Goal: Transaction & Acquisition: Purchase product/service

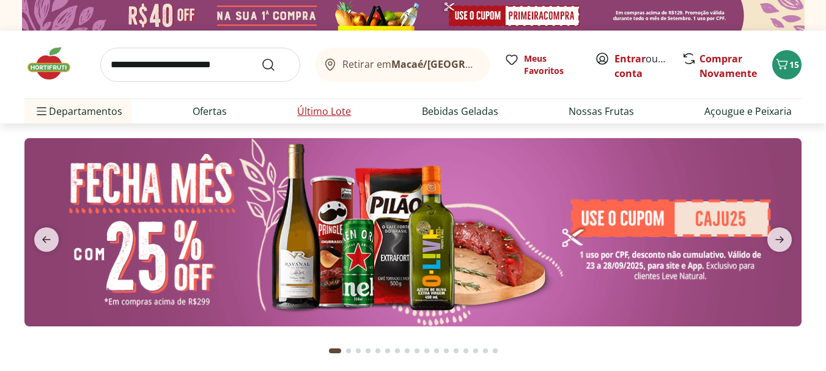
click at [316, 112] on link "Último Lote" at bounding box center [324, 111] width 54 height 15
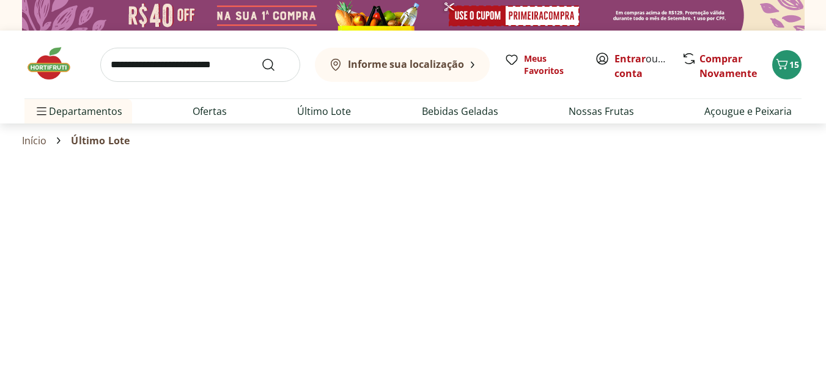
select select "**********"
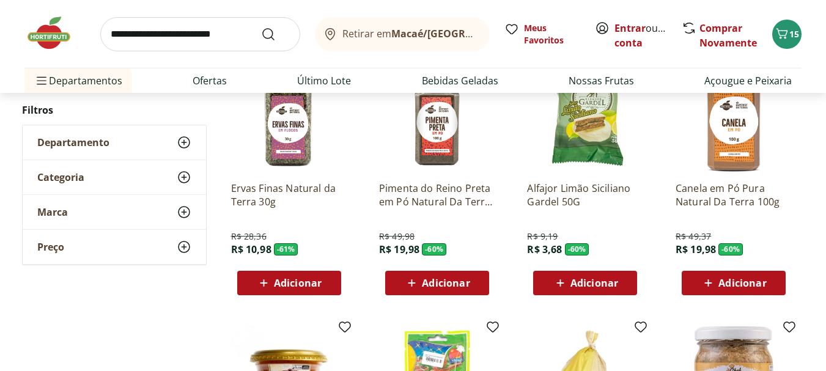
scroll to position [367, 0]
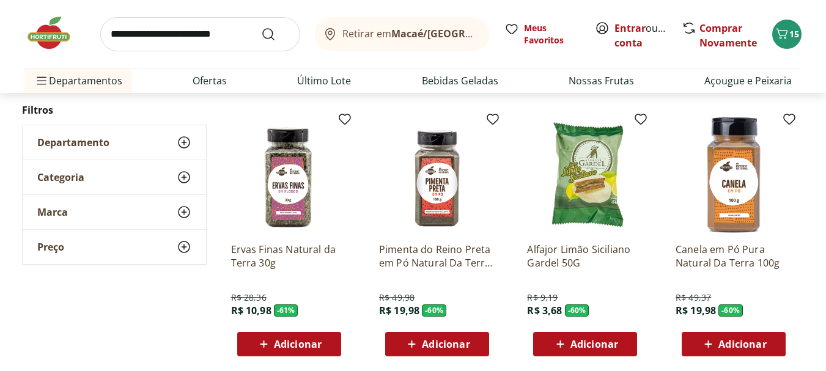
click at [759, 344] on span "Adicionar" at bounding box center [743, 345] width 48 height 10
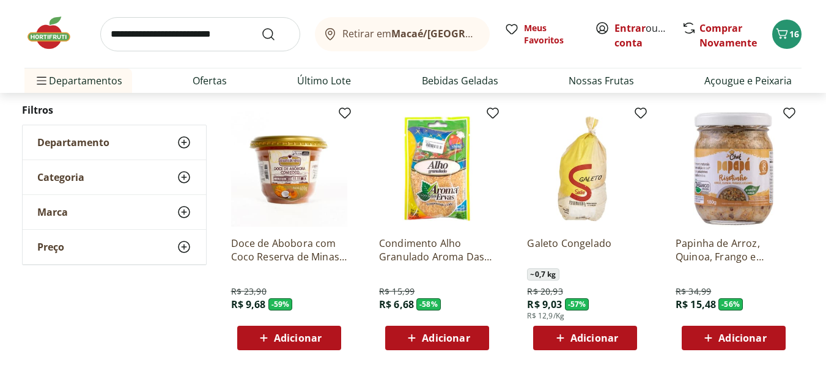
scroll to position [673, 0]
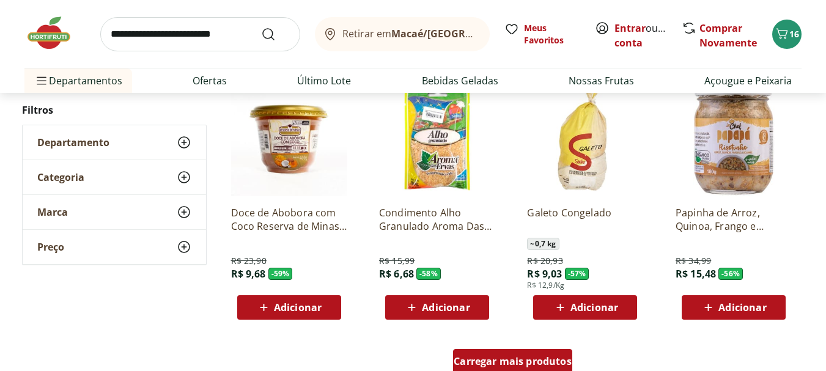
click at [495, 363] on span "Carregar mais produtos" at bounding box center [513, 362] width 118 height 10
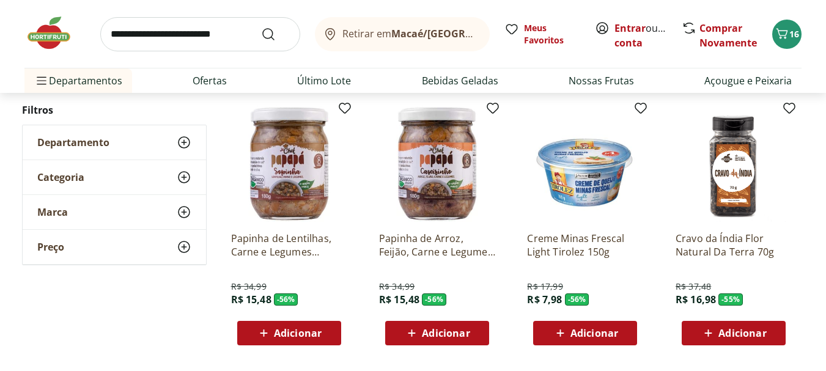
scroll to position [918, 0]
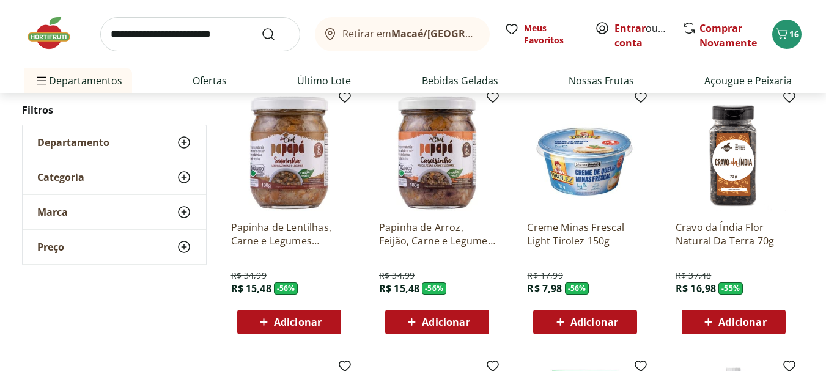
click at [733, 320] on span "Adicionar" at bounding box center [743, 322] width 48 height 10
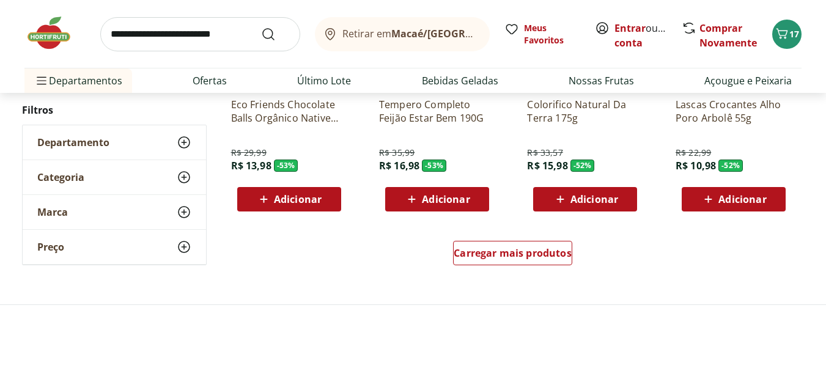
scroll to position [1590, 0]
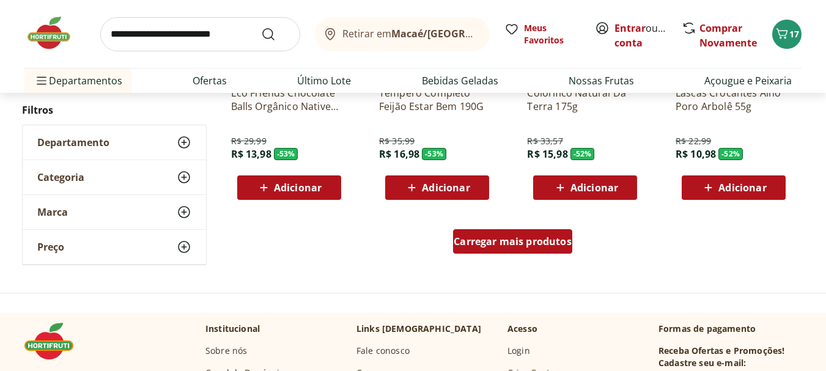
click at [522, 240] on span "Carregar mais produtos" at bounding box center [513, 242] width 118 height 10
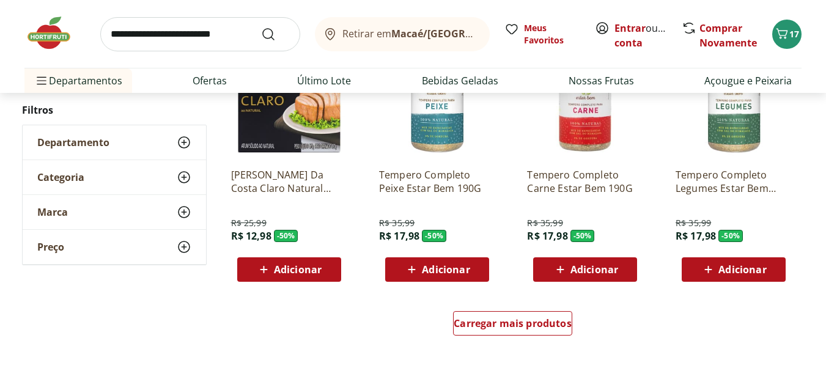
scroll to position [2386, 0]
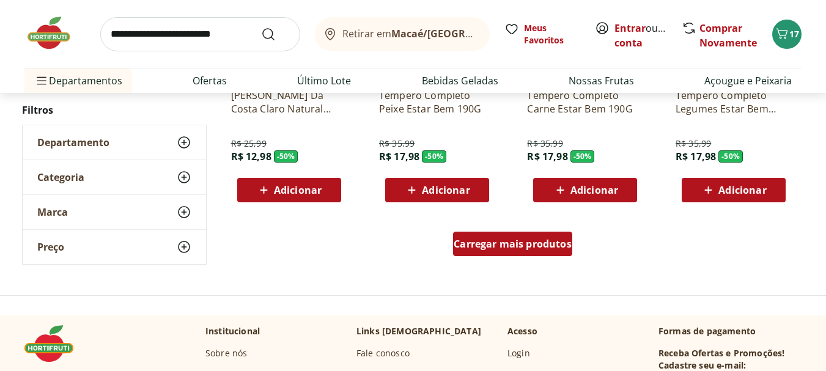
drag, startPoint x: 473, startPoint y: 242, endPoint x: 536, endPoint y: 168, distance: 97.6
click at [473, 242] on span "Carregar mais produtos" at bounding box center [513, 244] width 118 height 10
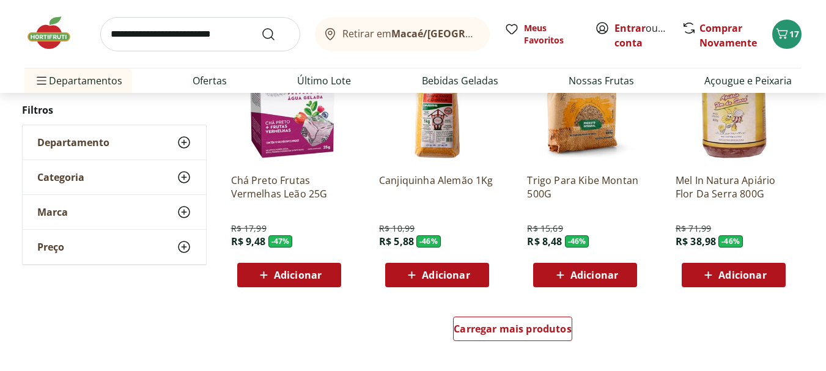
scroll to position [3120, 0]
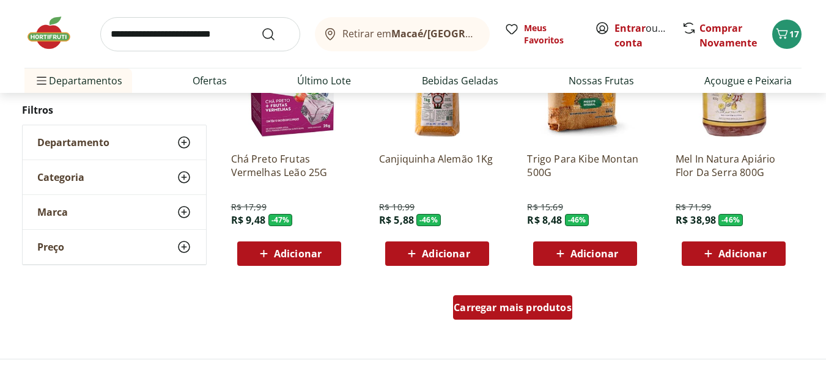
click at [498, 308] on span "Carregar mais produtos" at bounding box center [513, 308] width 118 height 10
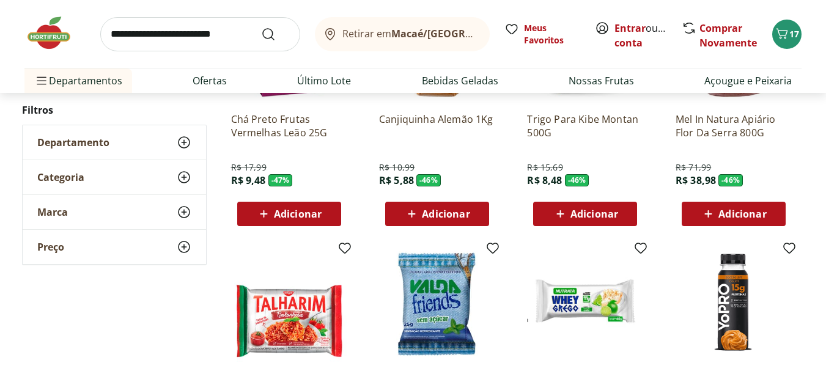
scroll to position [3181, 0]
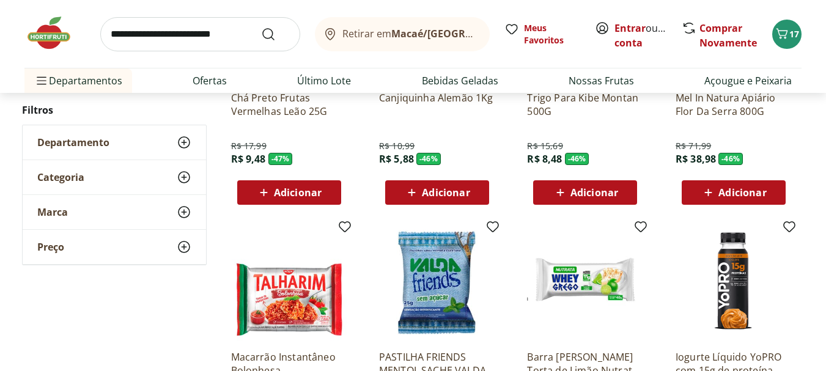
click at [454, 190] on span "Adicionar" at bounding box center [446, 193] width 48 height 10
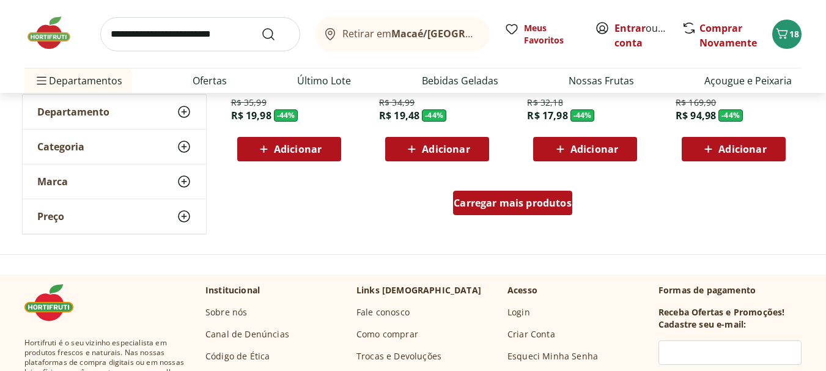
scroll to position [4037, 0]
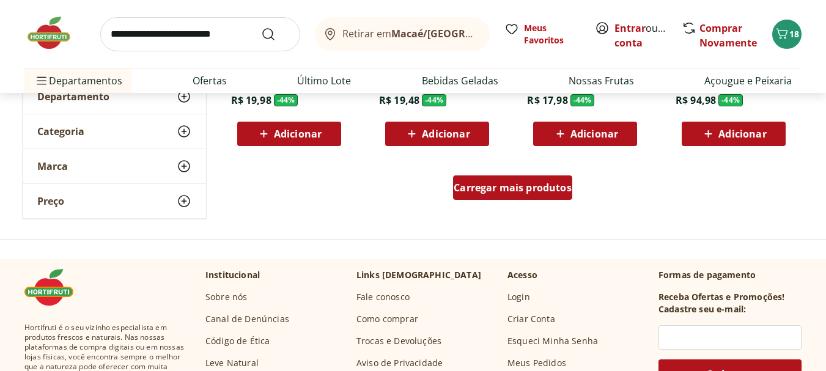
click at [540, 193] on span "Carregar mais produtos" at bounding box center [513, 188] width 118 height 10
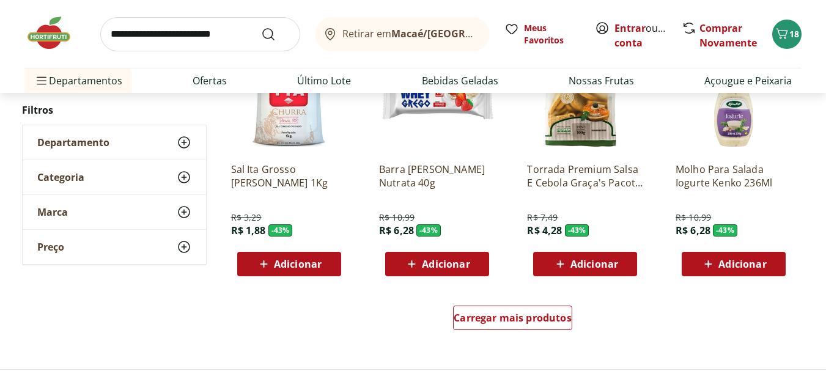
scroll to position [4771, 0]
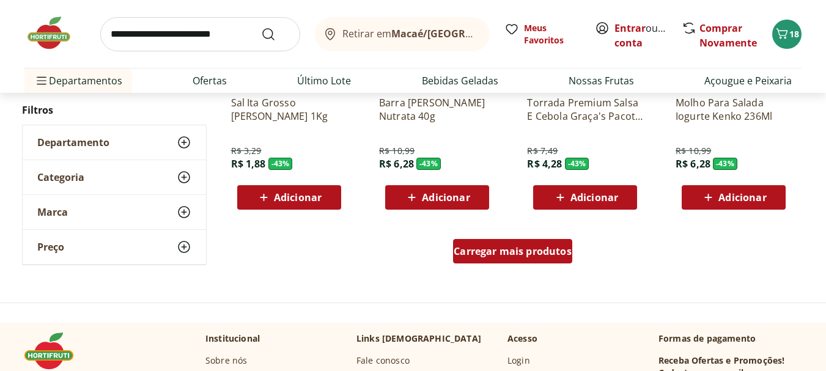
click at [507, 248] on span "Carregar mais produtos" at bounding box center [513, 252] width 118 height 10
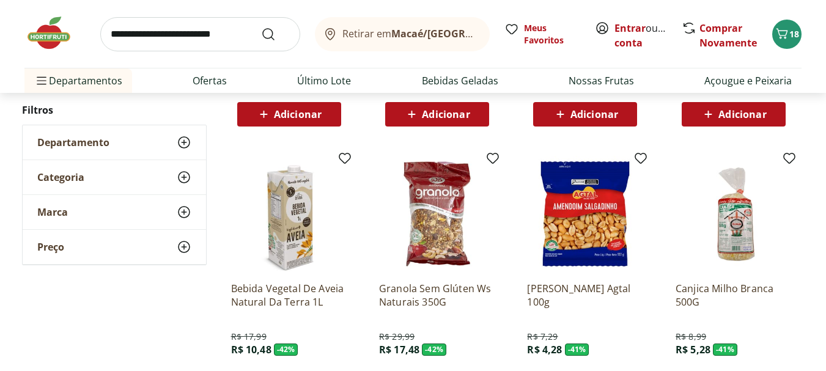
scroll to position [5506, 0]
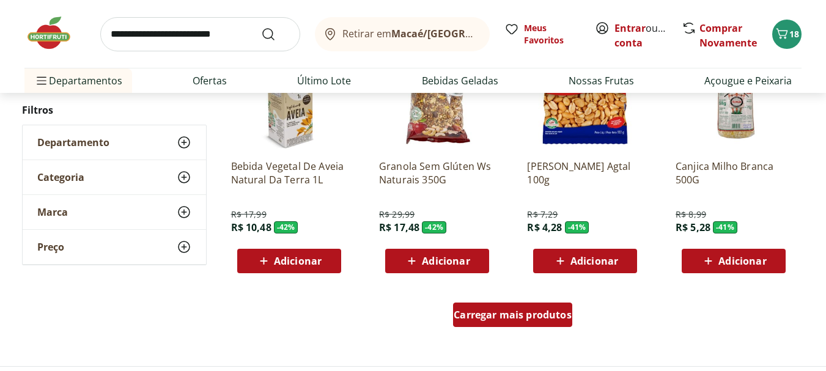
click at [485, 318] on span "Carregar mais produtos" at bounding box center [513, 315] width 118 height 10
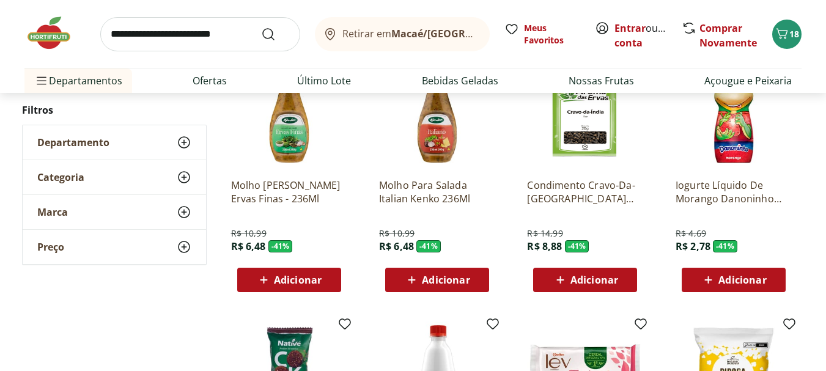
scroll to position [6056, 0]
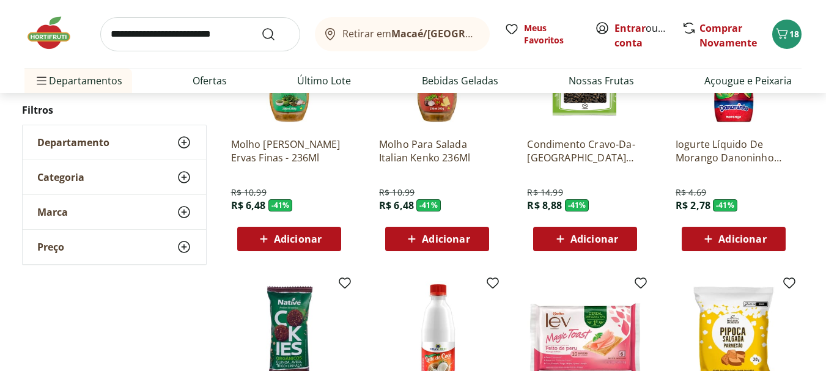
click at [587, 240] on span "Adicionar" at bounding box center [595, 239] width 48 height 10
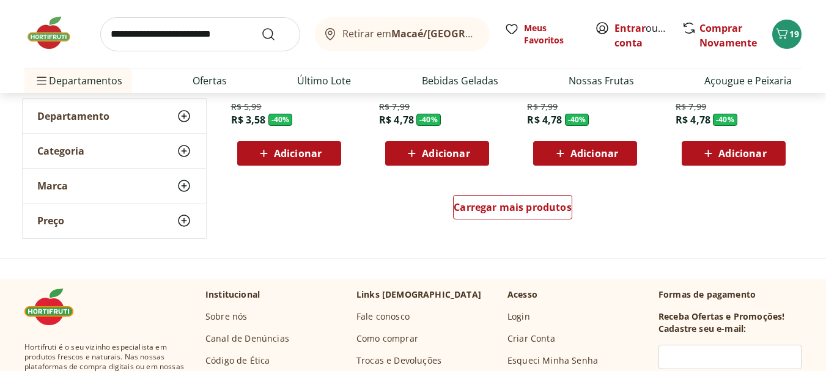
scroll to position [6423, 0]
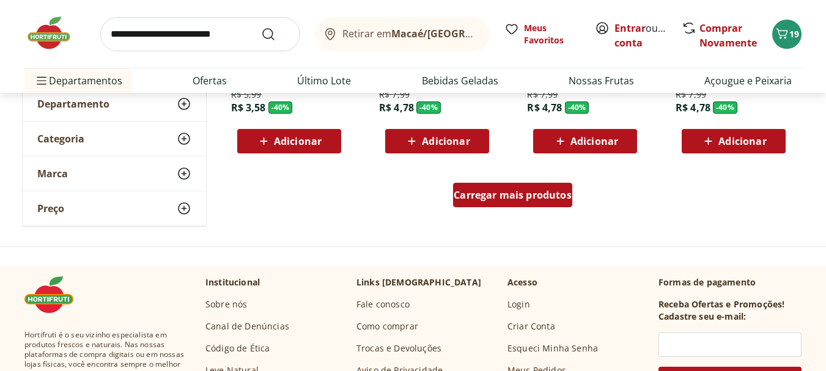
click at [516, 196] on span "Carregar mais produtos" at bounding box center [513, 195] width 118 height 10
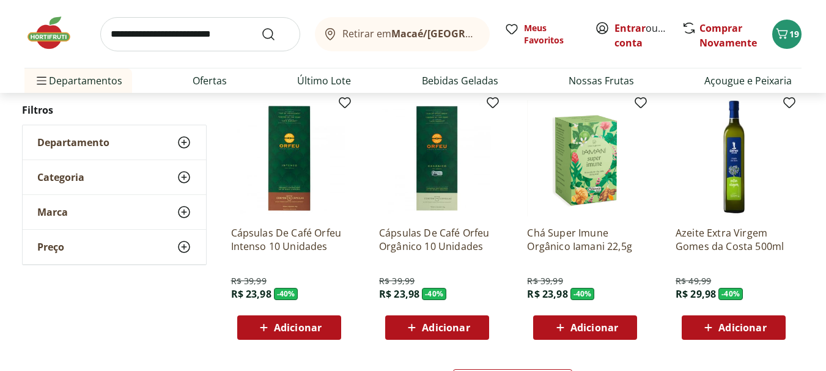
scroll to position [7035, 0]
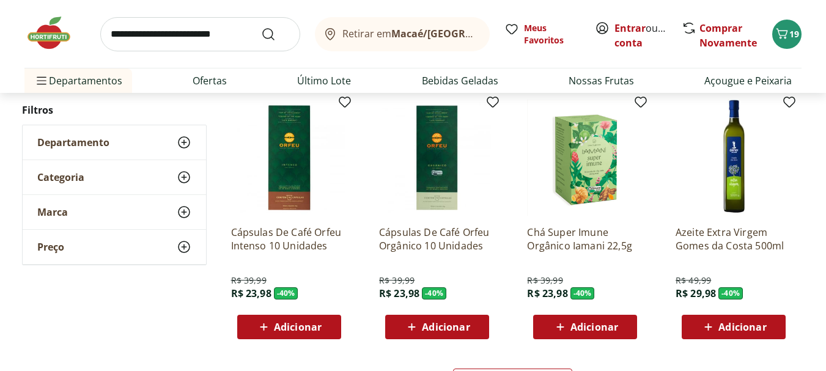
click at [579, 325] on span "Adicionar" at bounding box center [595, 327] width 48 height 10
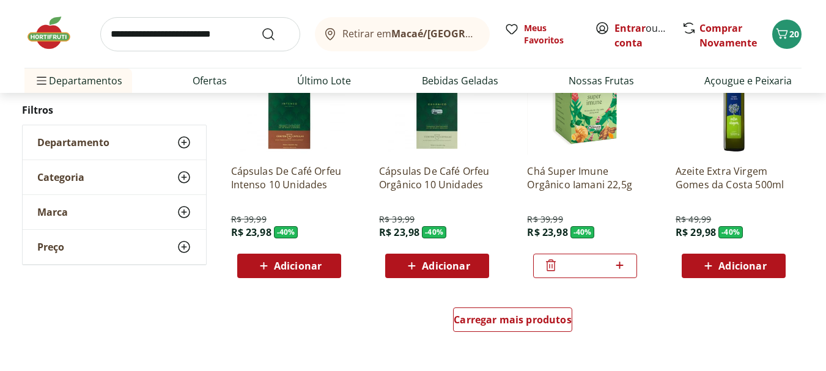
scroll to position [7218, 0]
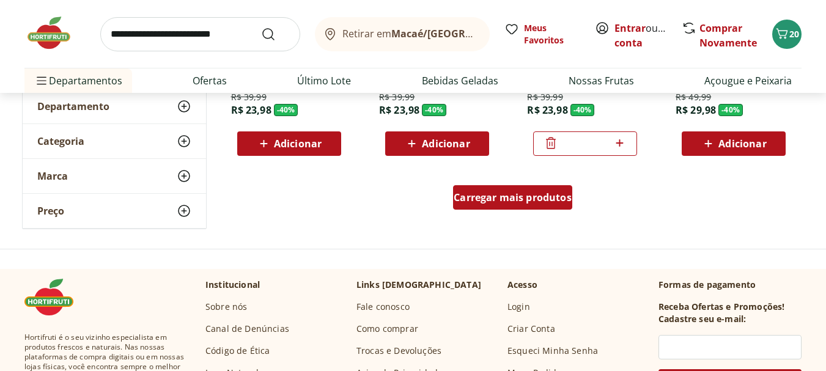
click at [527, 201] on span "Carregar mais produtos" at bounding box center [513, 198] width 118 height 10
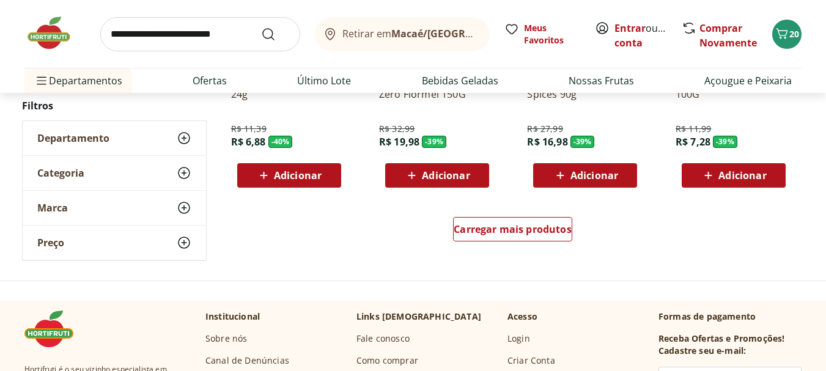
scroll to position [8014, 0]
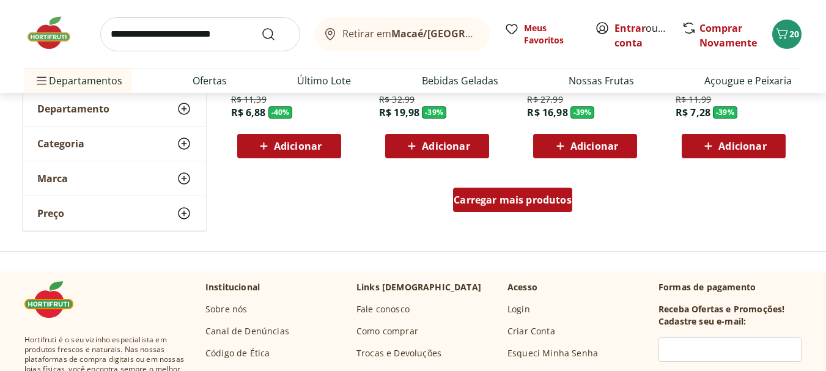
click at [522, 202] on span "Carregar mais produtos" at bounding box center [513, 200] width 118 height 10
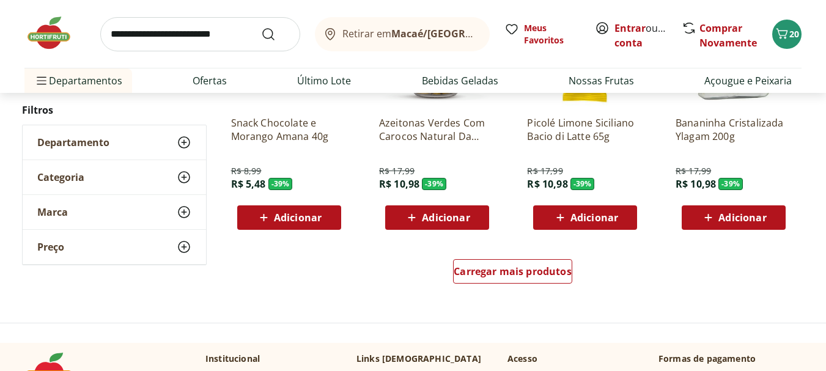
scroll to position [8748, 0]
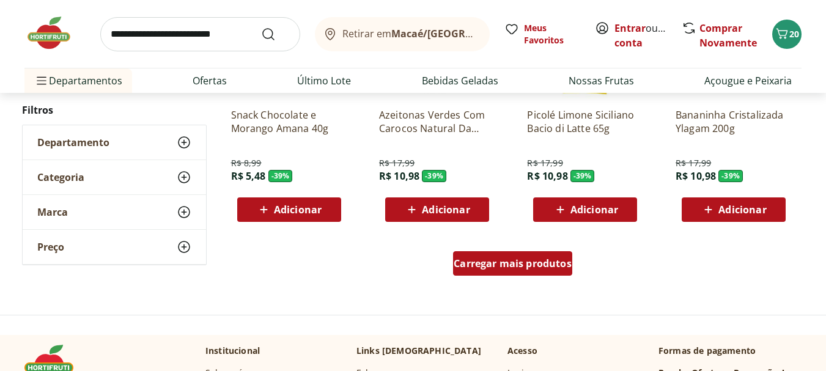
click at [484, 261] on span "Carregar mais produtos" at bounding box center [513, 264] width 118 height 10
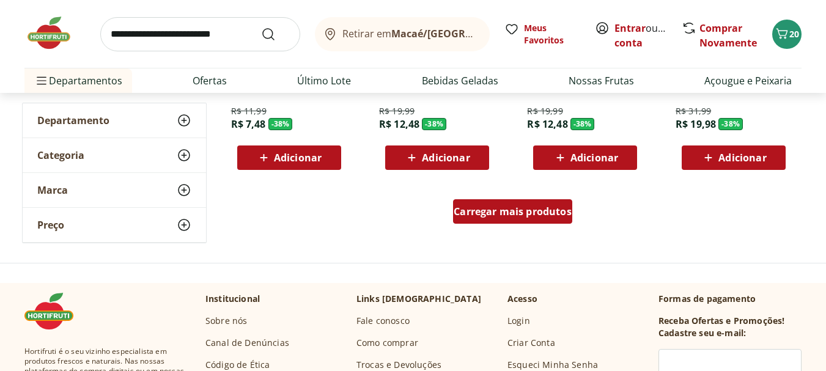
scroll to position [9604, 0]
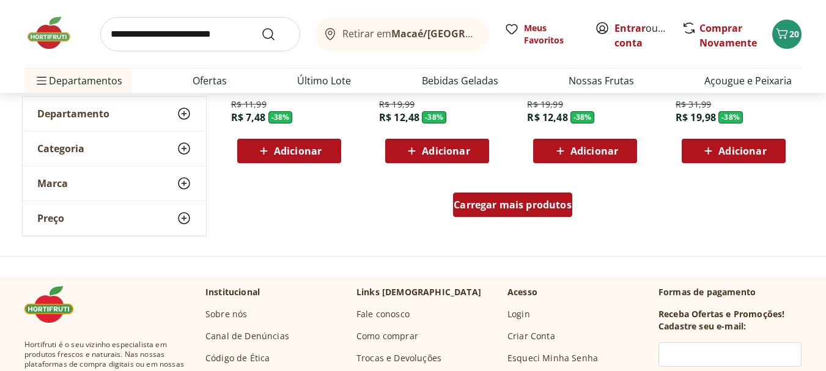
click at [475, 202] on span "Carregar mais produtos" at bounding box center [513, 205] width 118 height 10
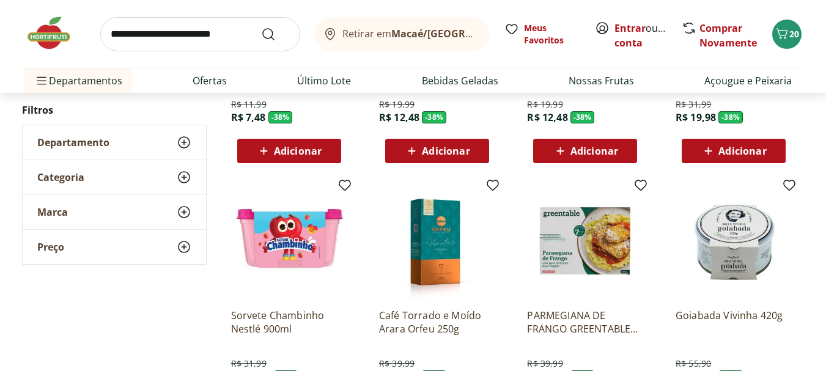
scroll to position [9665, 0]
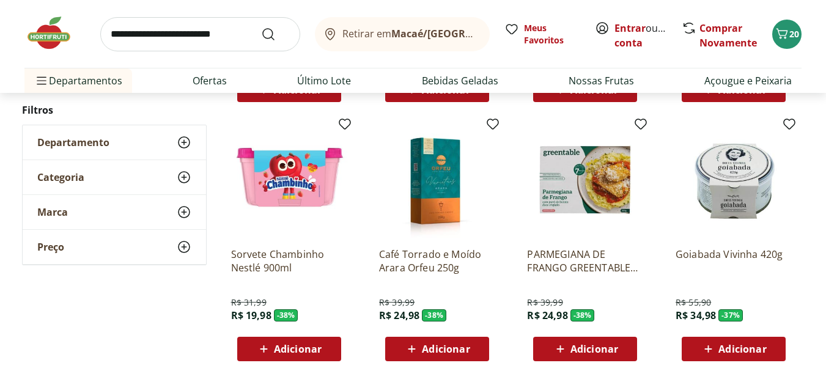
click at [445, 351] on span "Adicionar" at bounding box center [446, 349] width 48 height 10
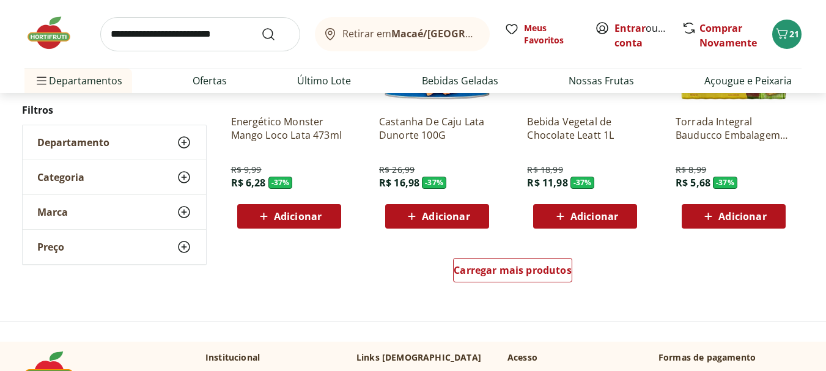
scroll to position [10338, 0]
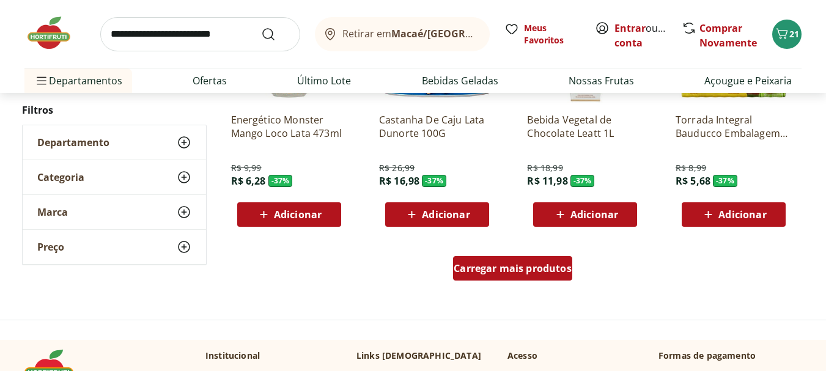
click at [499, 267] on span "Carregar mais produtos" at bounding box center [513, 269] width 118 height 10
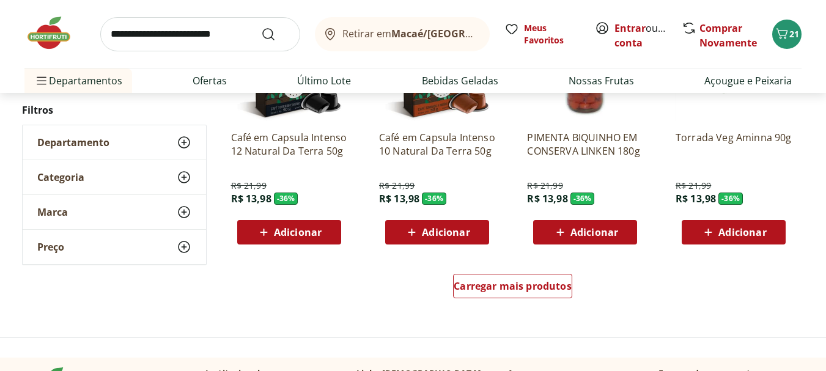
scroll to position [11133, 0]
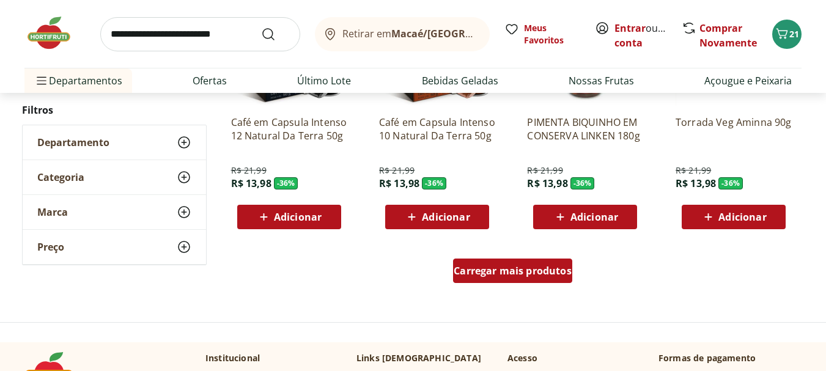
click at [516, 267] on span "Carregar mais produtos" at bounding box center [513, 271] width 118 height 10
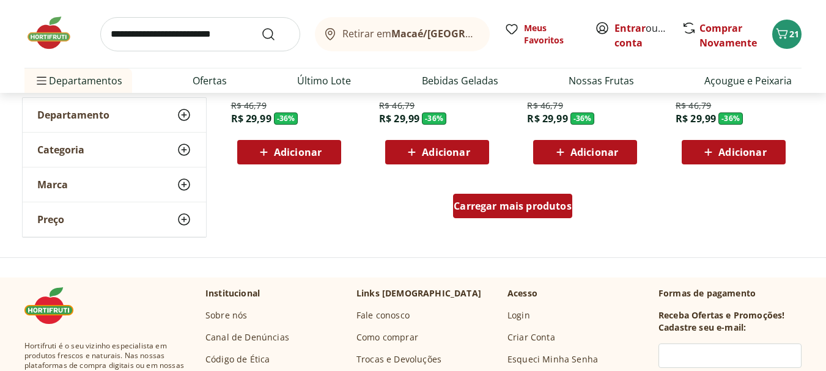
scroll to position [12051, 0]
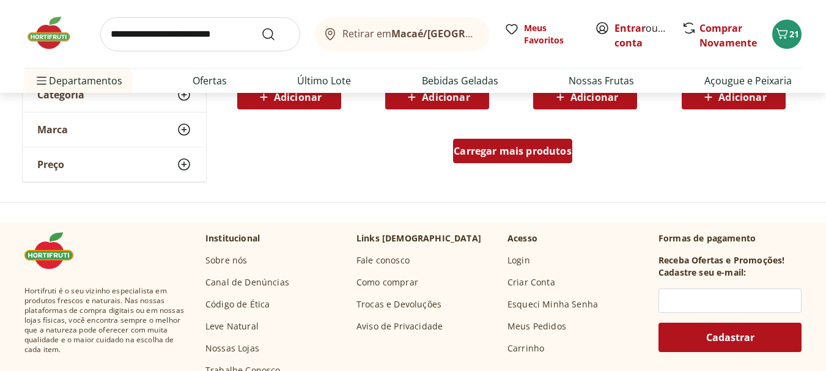
click at [507, 149] on span "Carregar mais produtos" at bounding box center [513, 151] width 118 height 10
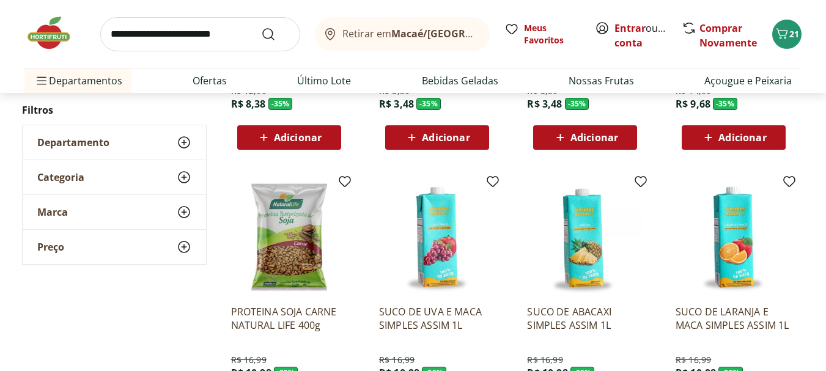
scroll to position [12418, 0]
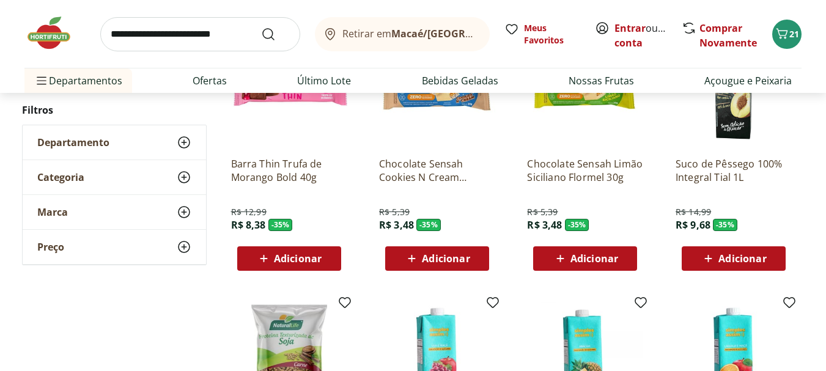
click at [293, 265] on span "Adicionar" at bounding box center [288, 258] width 65 height 15
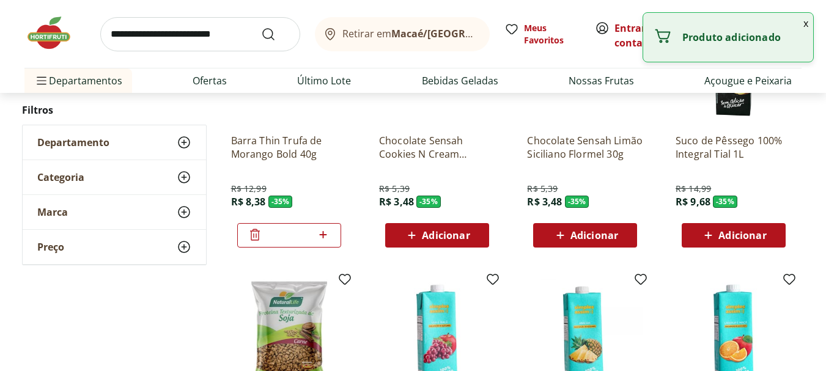
scroll to position [12724, 0]
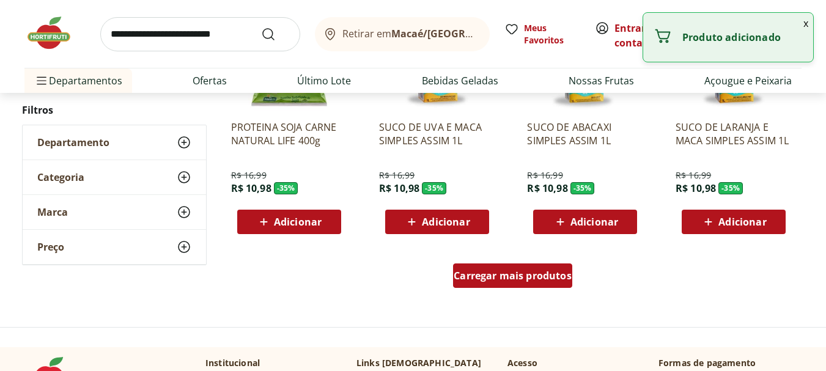
click at [524, 277] on span "Carregar mais produtos" at bounding box center [513, 276] width 118 height 10
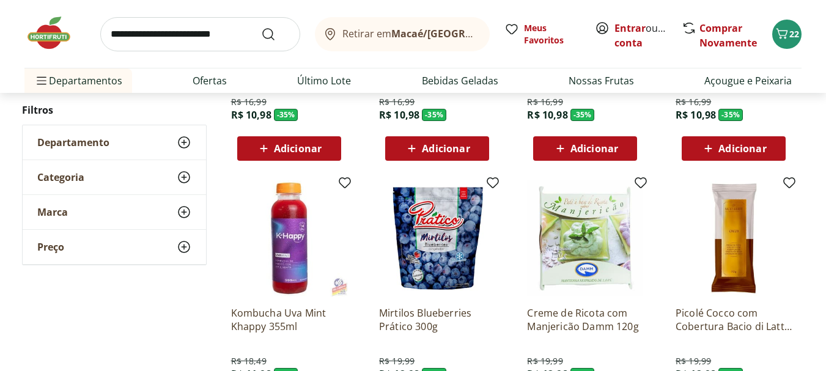
scroll to position [12907, 0]
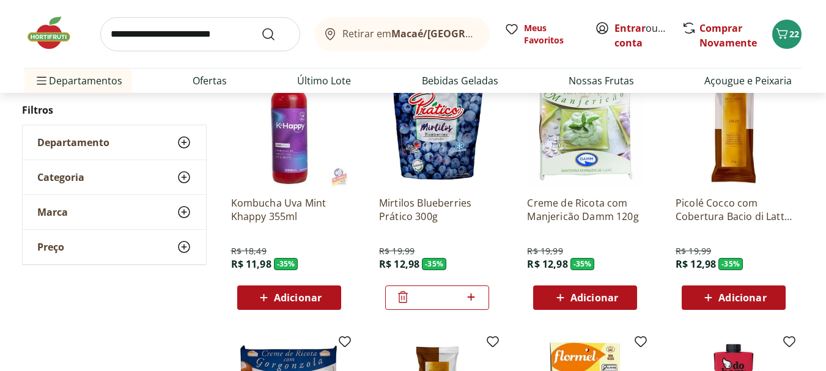
click at [471, 300] on icon at bounding box center [471, 297] width 15 height 15
type input "*"
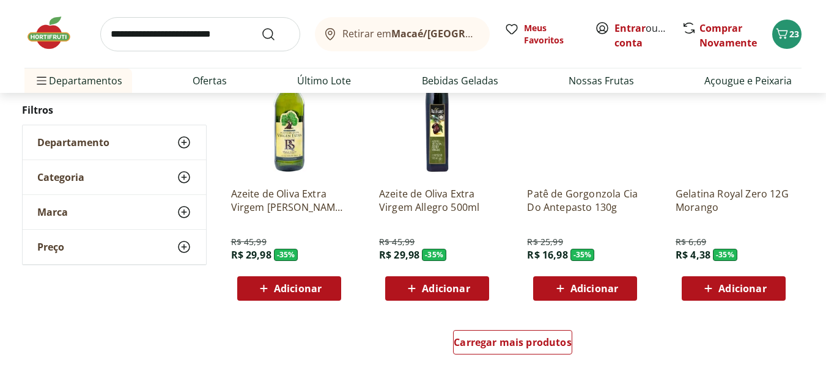
scroll to position [13458, 0]
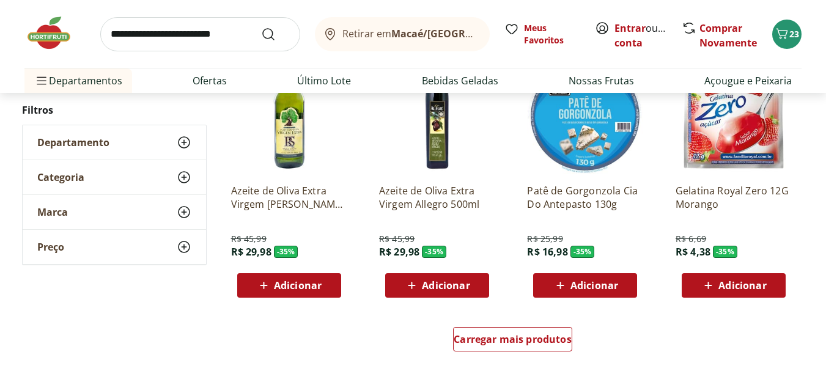
drag, startPoint x: 303, startPoint y: 284, endPoint x: 338, endPoint y: 259, distance: 42.6
click at [303, 284] on span "Adicionar" at bounding box center [298, 286] width 48 height 10
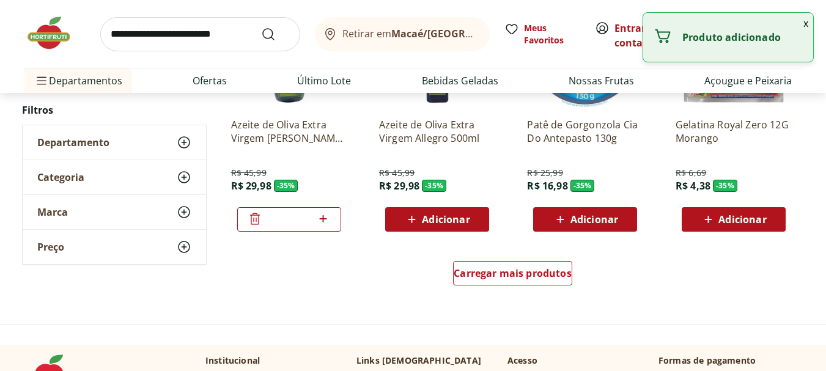
scroll to position [13580, 0]
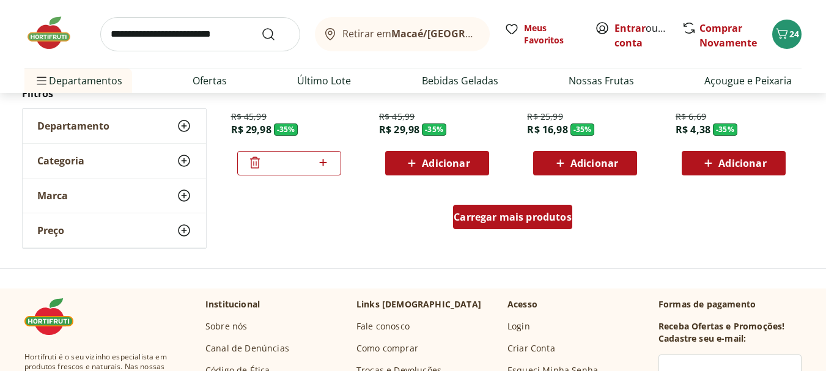
click at [485, 220] on span "Carregar mais produtos" at bounding box center [513, 217] width 118 height 10
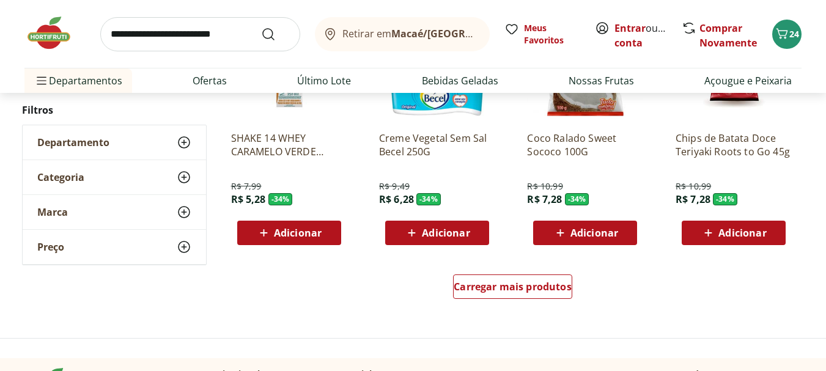
scroll to position [14375, 0]
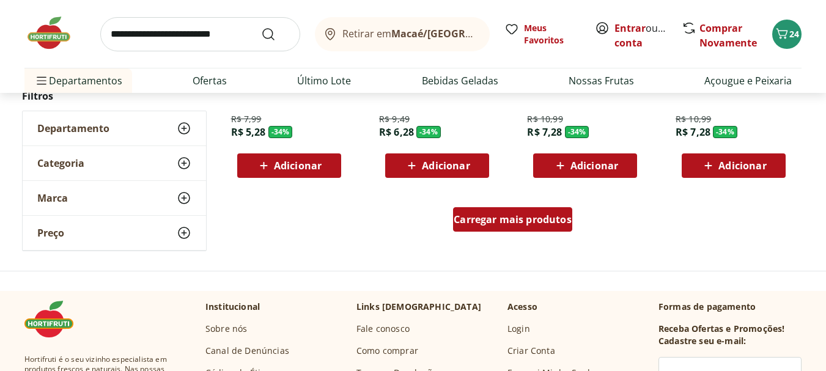
click at [509, 227] on div "Carregar mais produtos" at bounding box center [512, 219] width 119 height 24
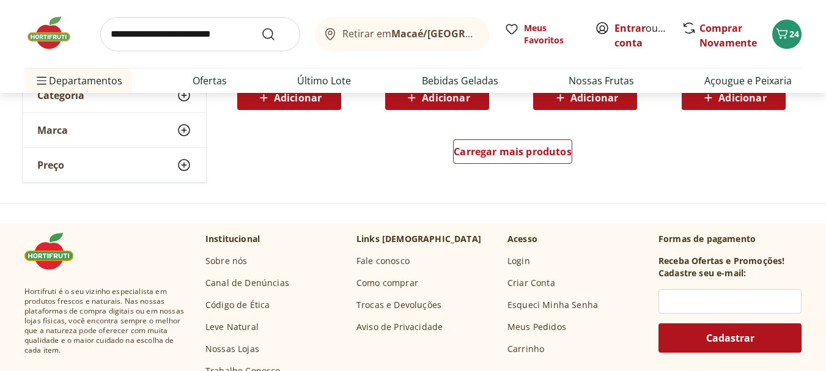
scroll to position [15171, 0]
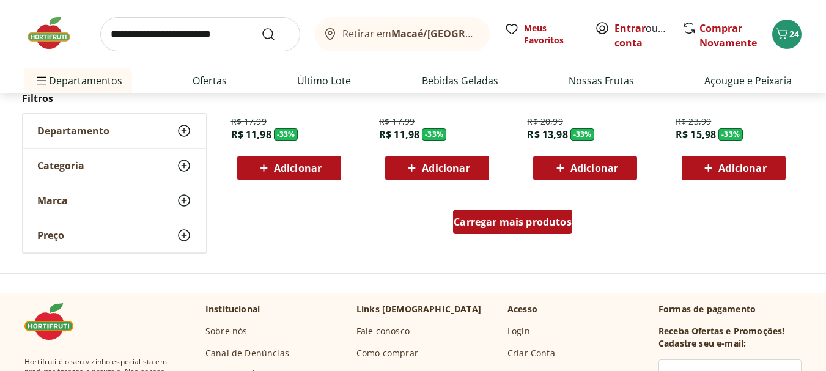
click at [508, 223] on span "Carregar mais produtos" at bounding box center [513, 222] width 118 height 10
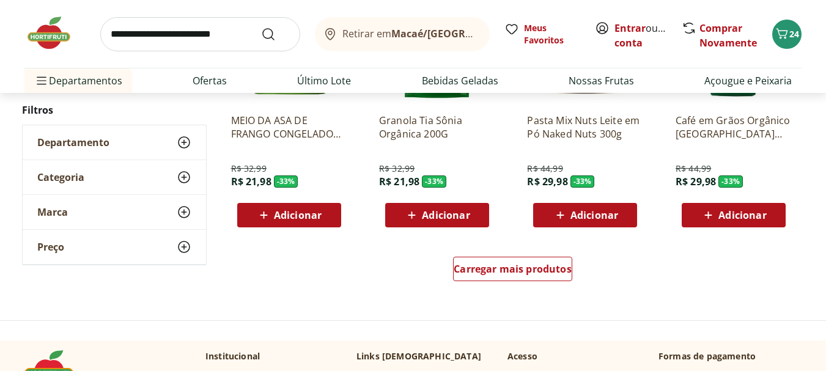
scroll to position [15905, 0]
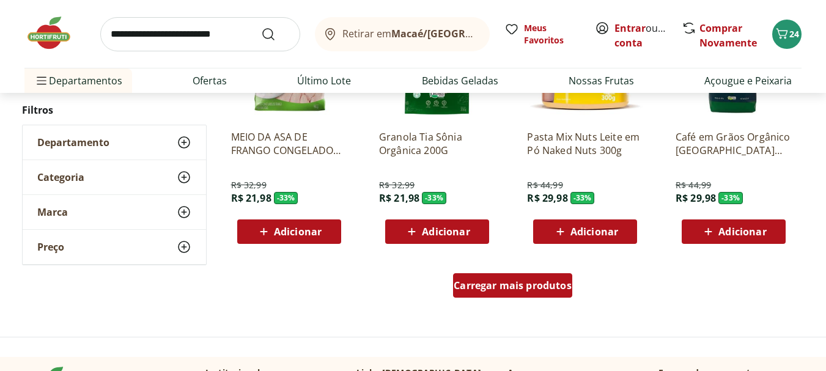
click at [521, 287] on span "Carregar mais produtos" at bounding box center [513, 286] width 118 height 10
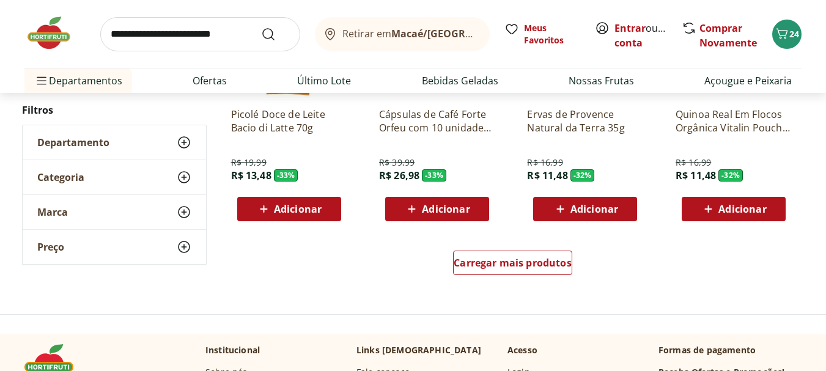
scroll to position [16822, 0]
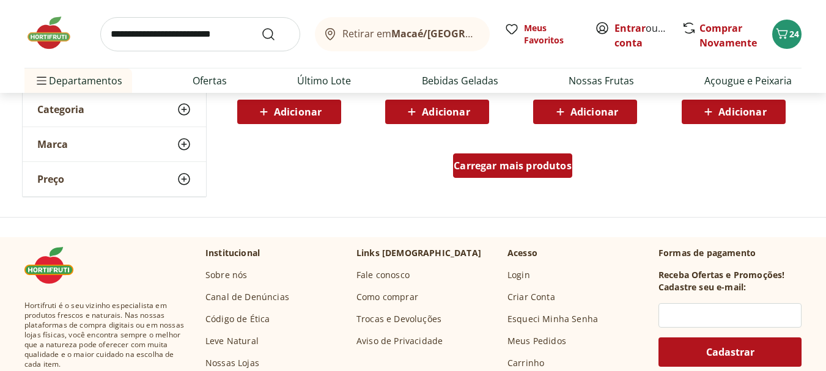
click at [509, 167] on span "Carregar mais produtos" at bounding box center [513, 166] width 118 height 10
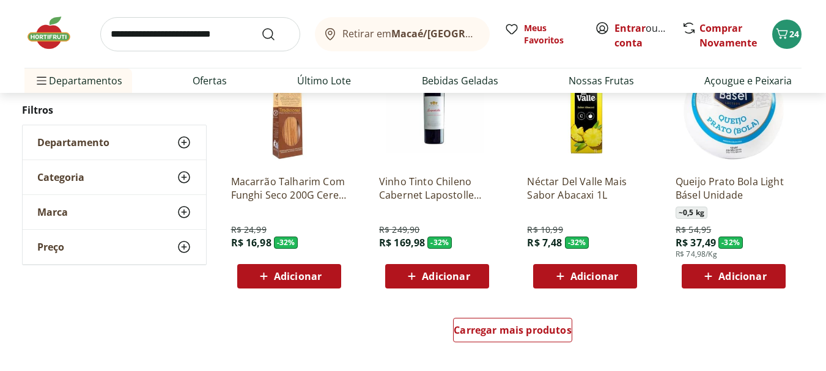
scroll to position [17434, 0]
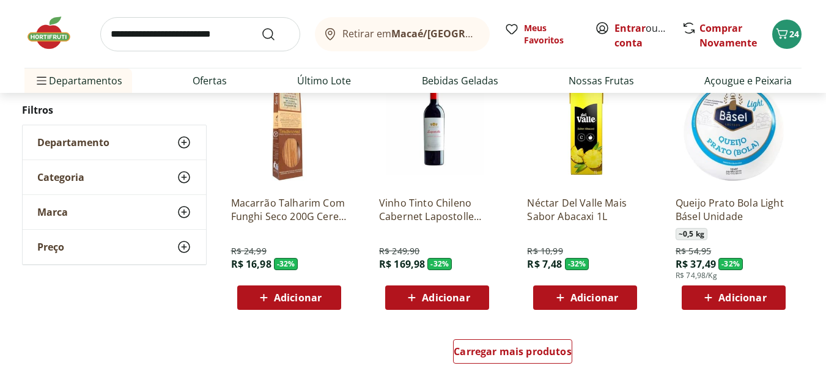
click at [302, 300] on span "Adicionar" at bounding box center [298, 298] width 48 height 10
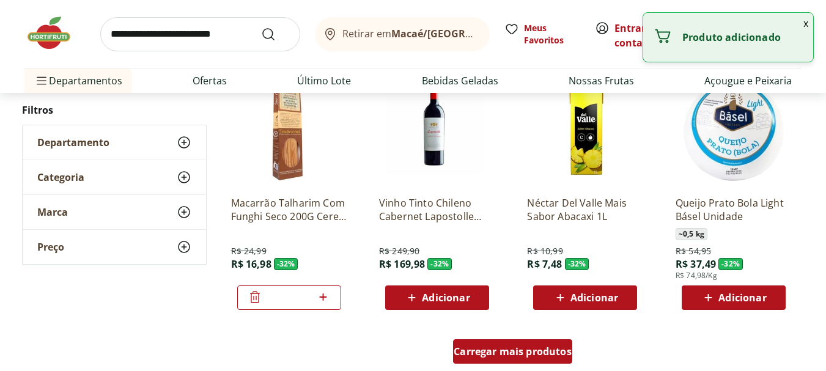
click at [516, 356] on span "Carregar mais produtos" at bounding box center [513, 352] width 118 height 10
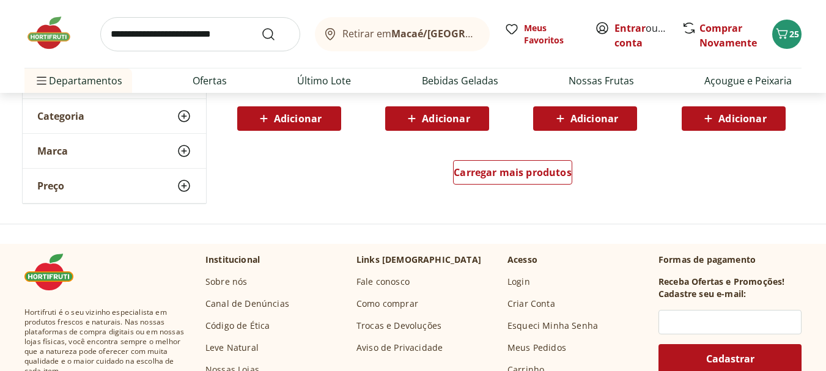
scroll to position [18413, 0]
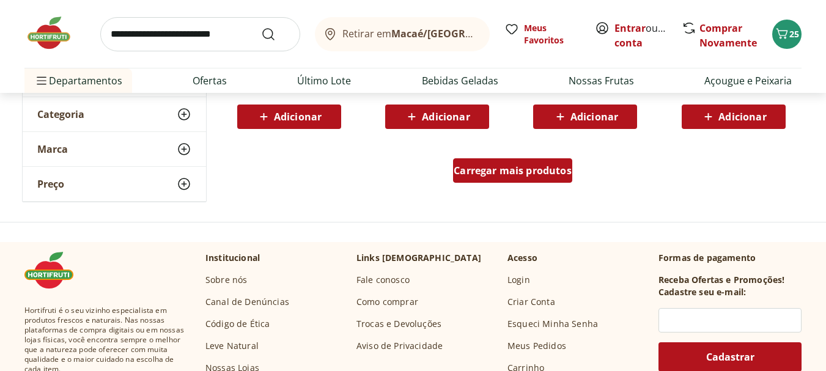
click at [492, 173] on span "Carregar mais produtos" at bounding box center [513, 171] width 118 height 10
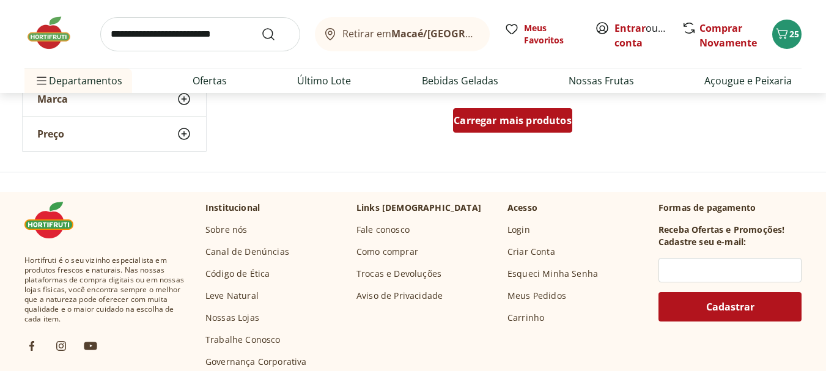
scroll to position [19269, 0]
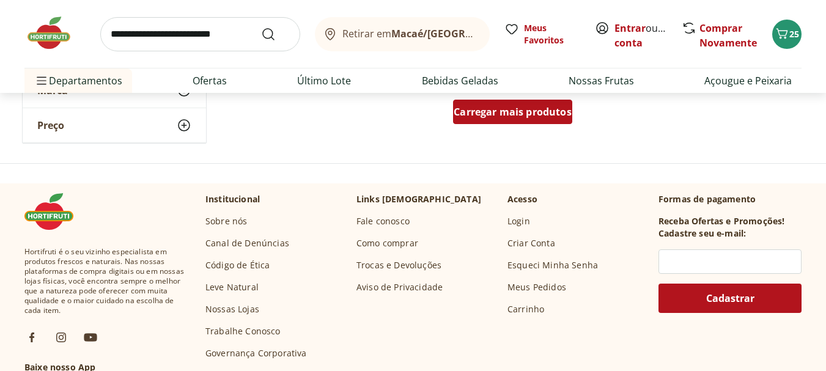
click at [486, 118] on div "Carregar mais produtos" at bounding box center [512, 112] width 119 height 24
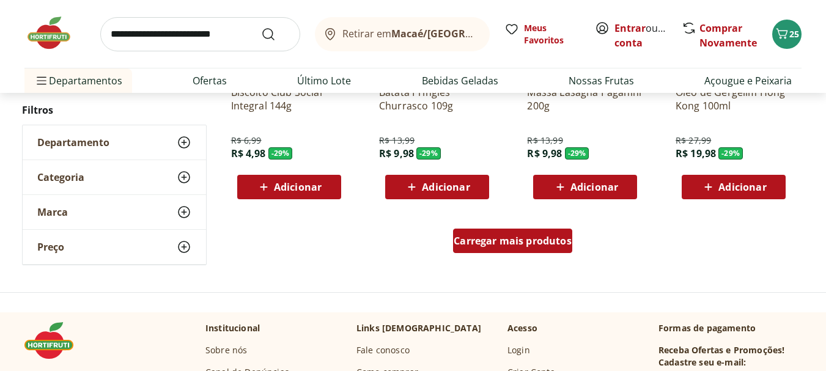
scroll to position [19942, 0]
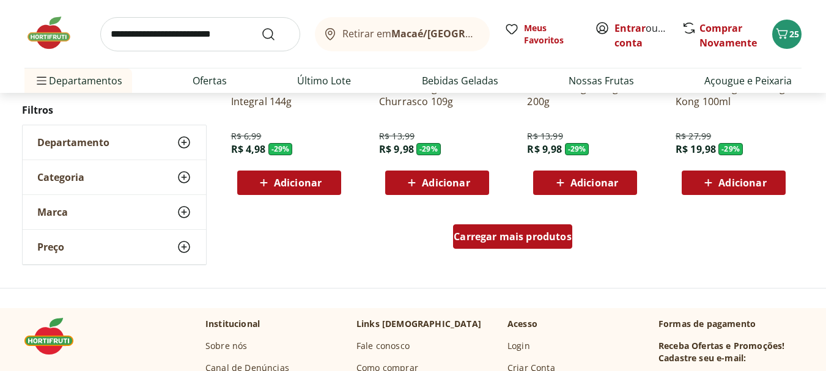
click at [502, 242] on span "Carregar mais produtos" at bounding box center [513, 237] width 118 height 10
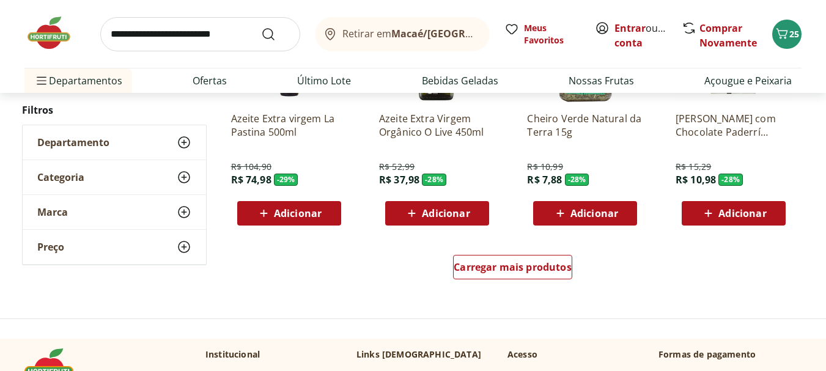
scroll to position [20799, 0]
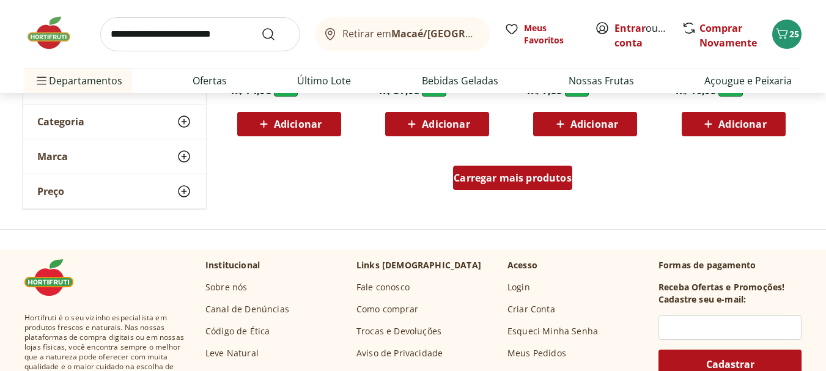
click at [510, 186] on div "Carregar mais produtos" at bounding box center [512, 178] width 119 height 24
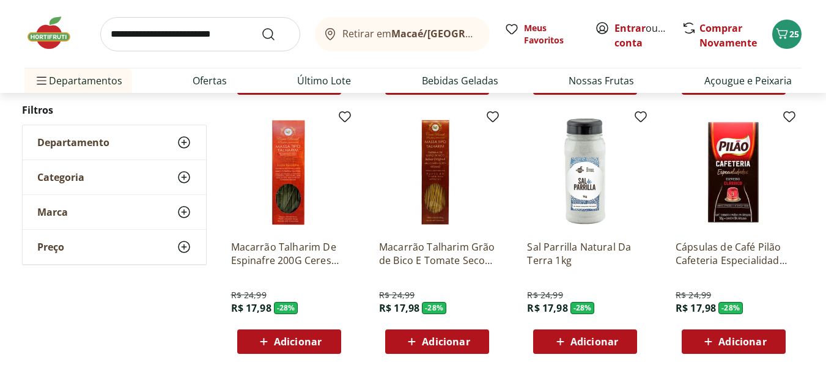
scroll to position [20860, 0]
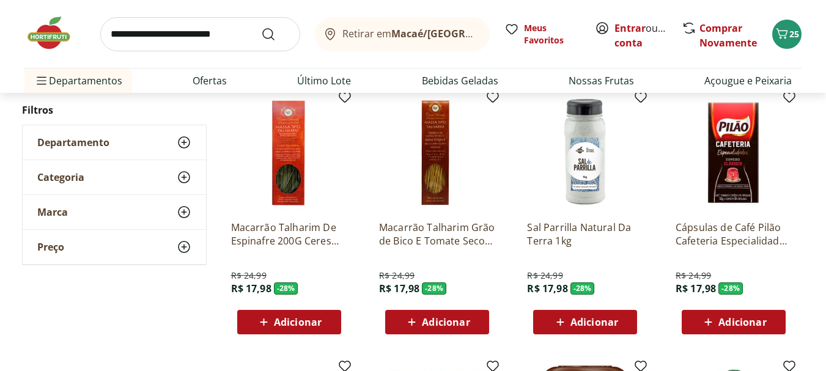
click at [422, 321] on span "Adicionar" at bounding box center [446, 322] width 48 height 10
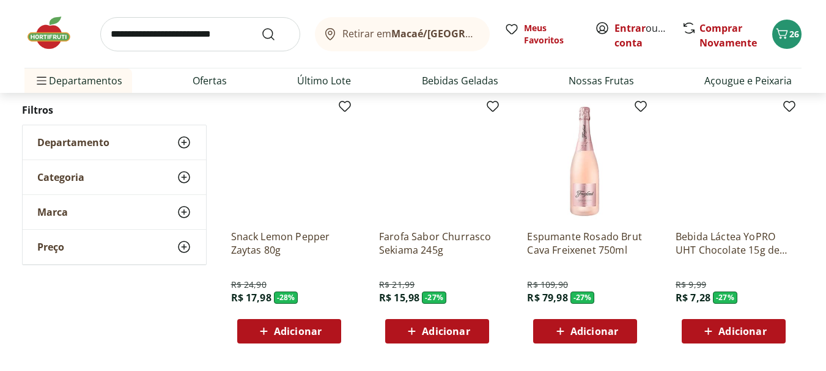
scroll to position [21594, 0]
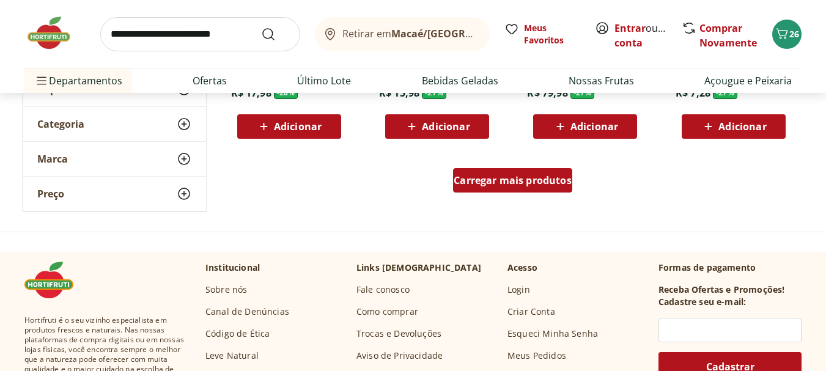
click at [496, 182] on span "Carregar mais produtos" at bounding box center [513, 181] width 118 height 10
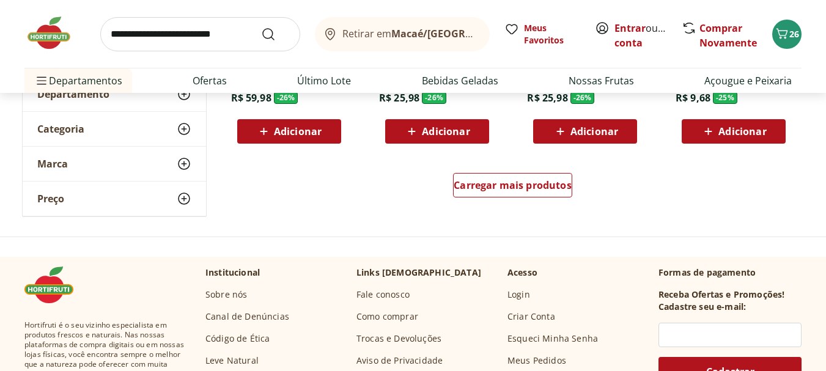
scroll to position [22389, 0]
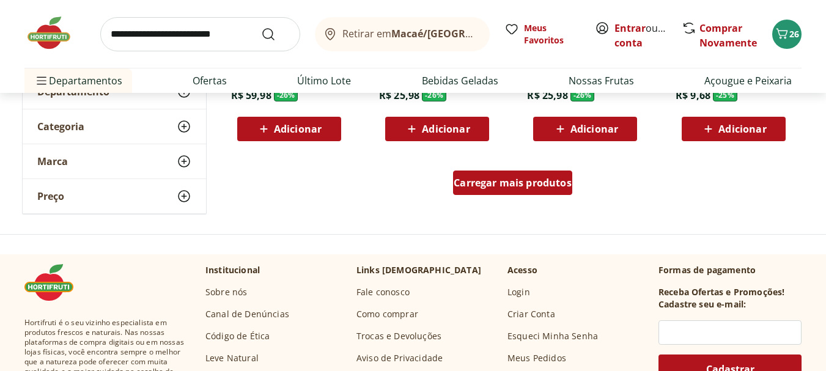
click at [496, 180] on span "Carregar mais produtos" at bounding box center [513, 183] width 118 height 10
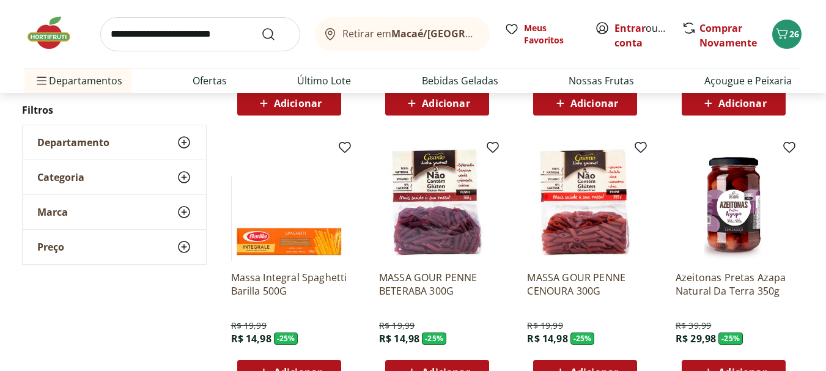
scroll to position [22695, 0]
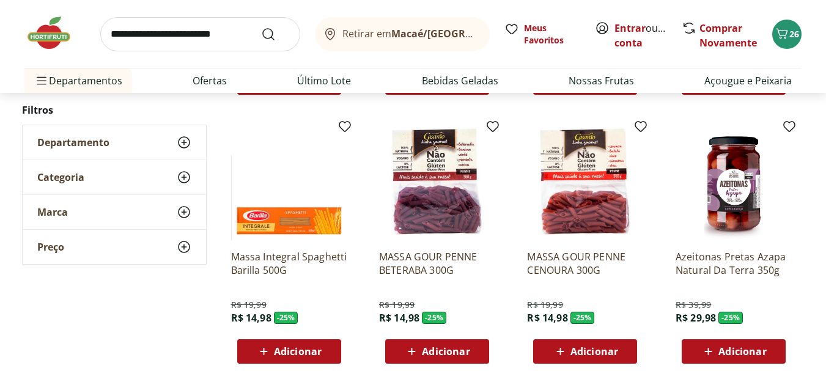
click at [447, 354] on span "Adicionar" at bounding box center [446, 352] width 48 height 10
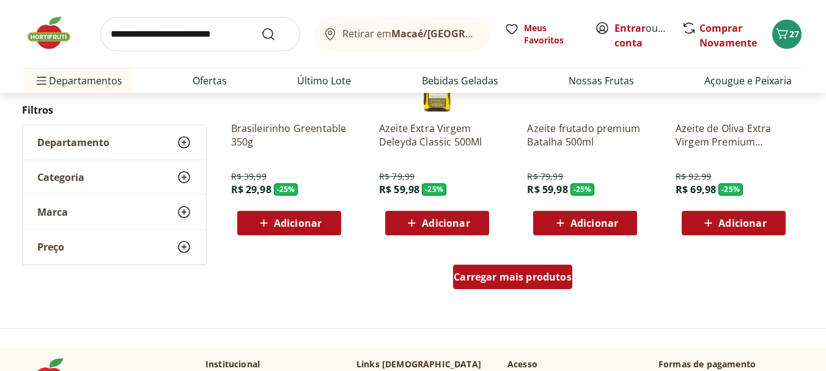
scroll to position [23123, 0]
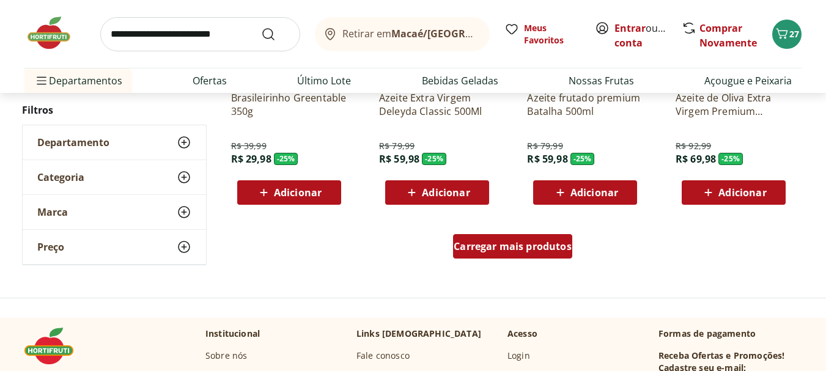
click at [507, 239] on div "Carregar mais produtos" at bounding box center [512, 246] width 119 height 24
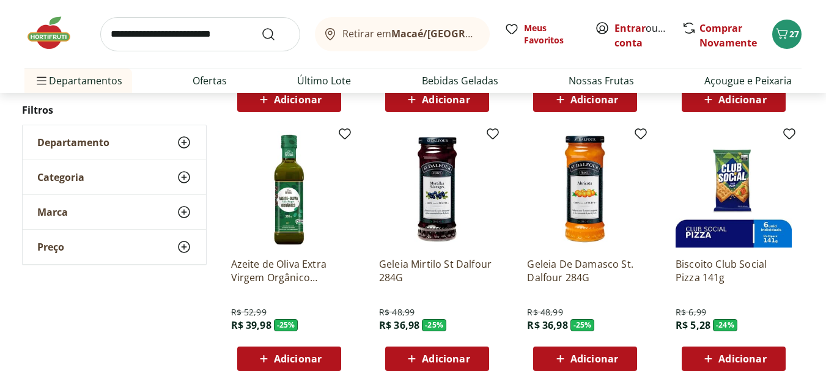
scroll to position [23245, 0]
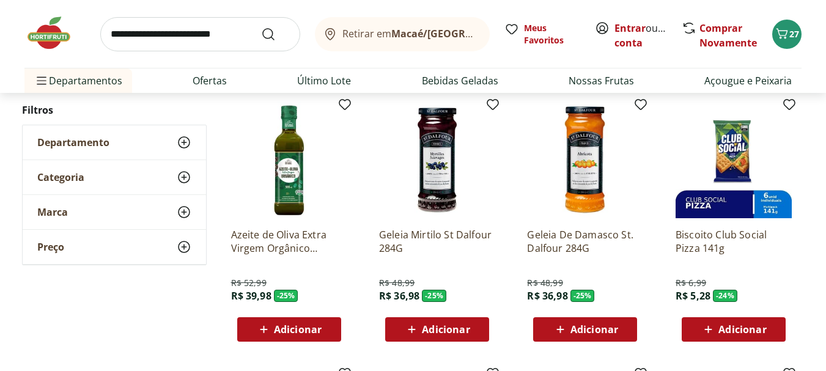
click at [428, 330] on span "Adicionar" at bounding box center [446, 330] width 48 height 10
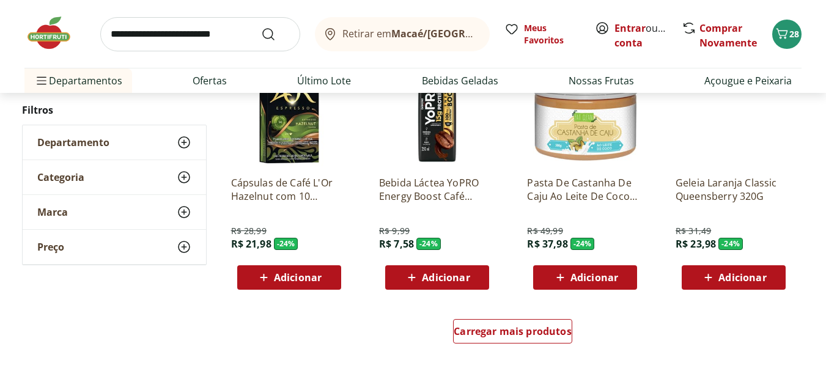
scroll to position [23857, 0]
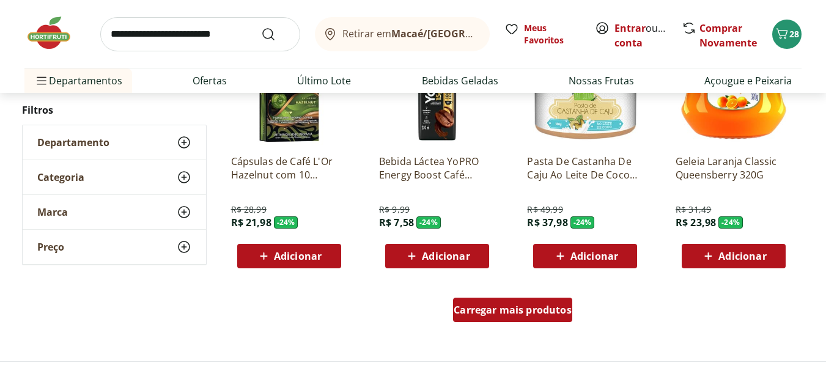
click at [535, 305] on span "Carregar mais produtos" at bounding box center [513, 310] width 118 height 10
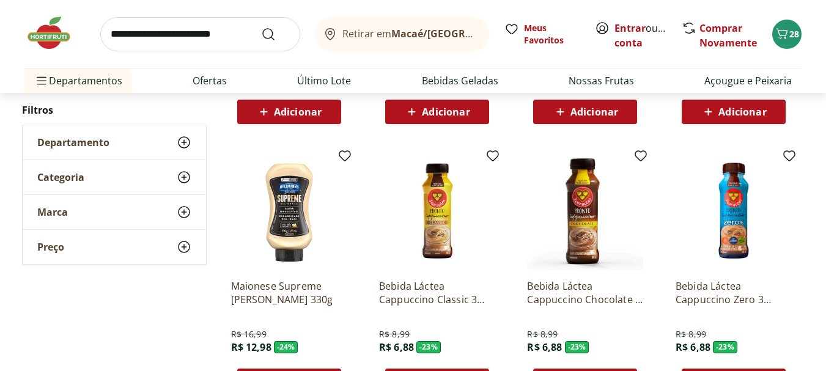
scroll to position [24775, 0]
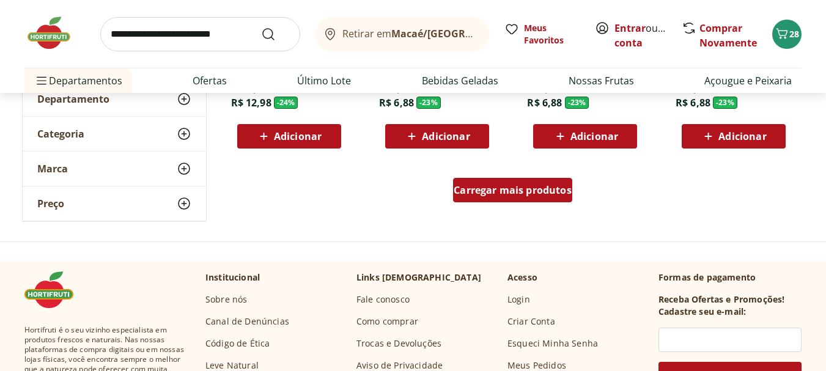
click at [480, 191] on span "Carregar mais produtos" at bounding box center [513, 190] width 118 height 10
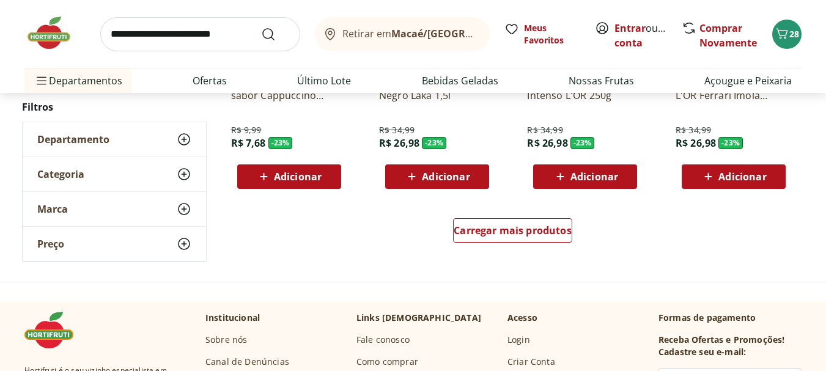
scroll to position [25570, 0]
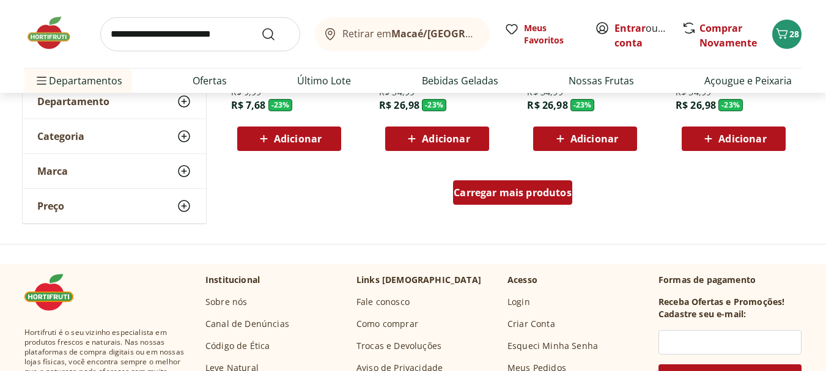
drag, startPoint x: 485, startPoint y: 247, endPoint x: 480, endPoint y: 191, distance: 55.9
click at [480, 191] on span "Carregar mais produtos" at bounding box center [513, 193] width 118 height 10
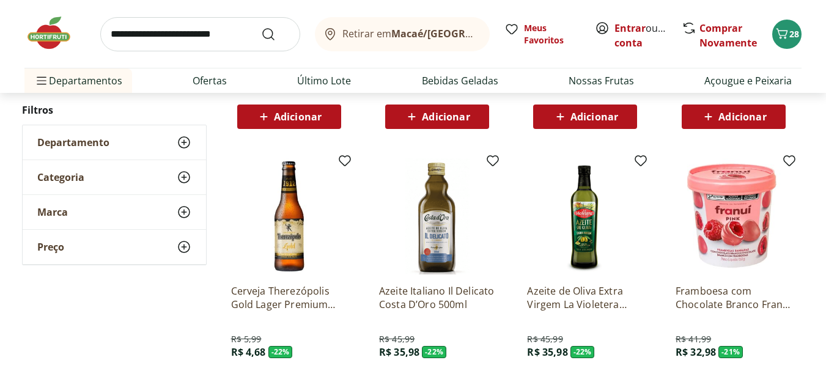
scroll to position [26182, 0]
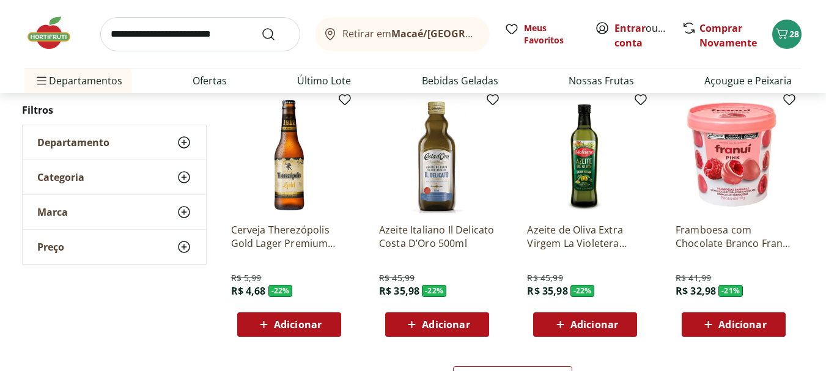
click at [421, 325] on span "Adicionar" at bounding box center [436, 324] width 65 height 15
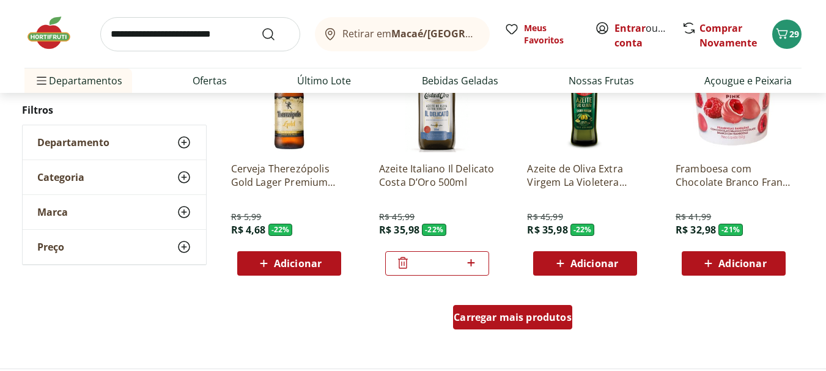
click at [505, 316] on span "Carregar mais produtos" at bounding box center [513, 318] width 118 height 10
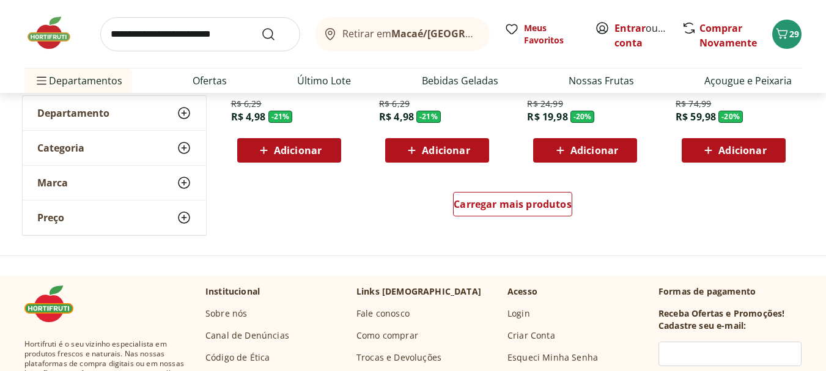
scroll to position [27160, 0]
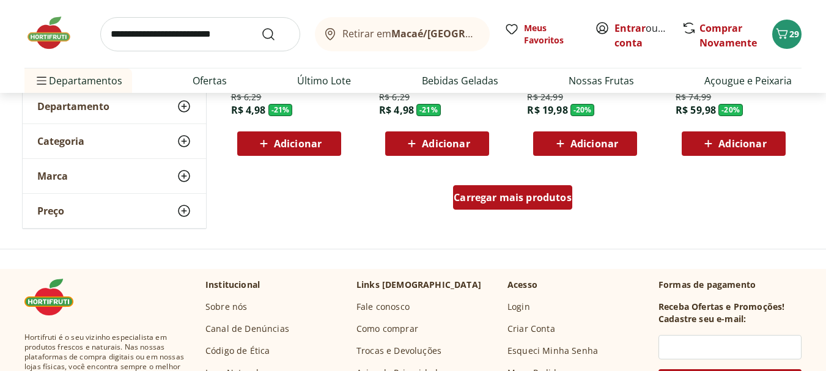
click at [484, 196] on span "Carregar mais produtos" at bounding box center [513, 198] width 118 height 10
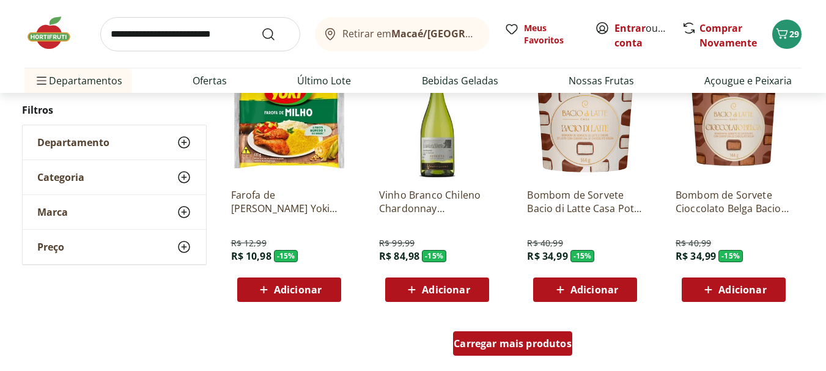
scroll to position [27956, 0]
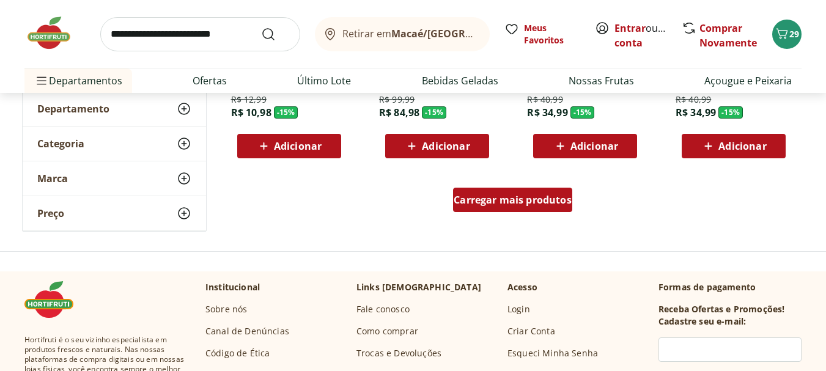
click at [484, 196] on span "Carregar mais produtos" at bounding box center [513, 200] width 118 height 10
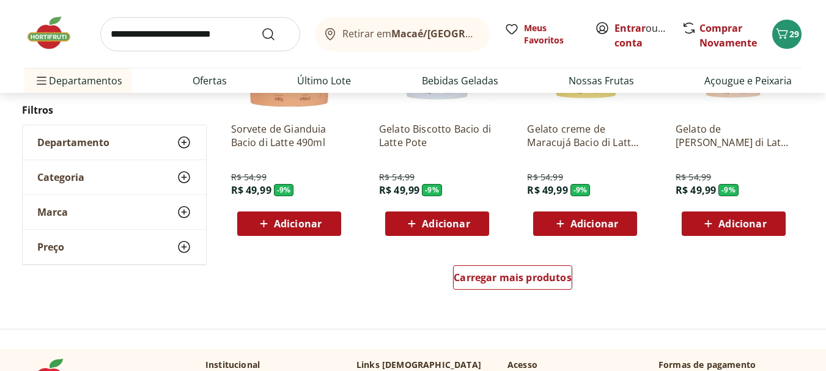
scroll to position [28690, 0]
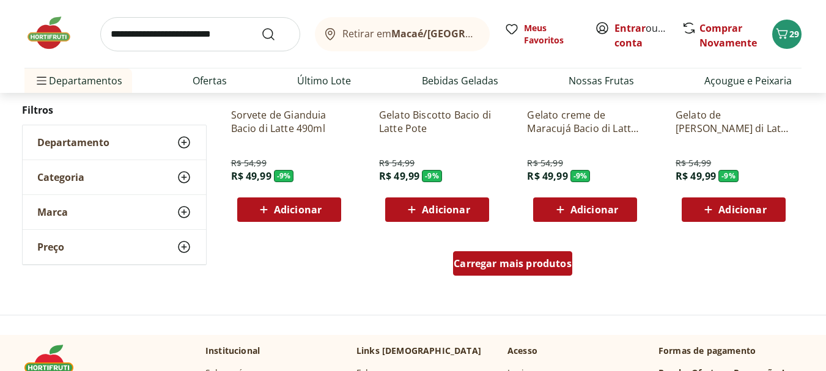
click at [496, 272] on div "Carregar mais produtos" at bounding box center [512, 263] width 119 height 24
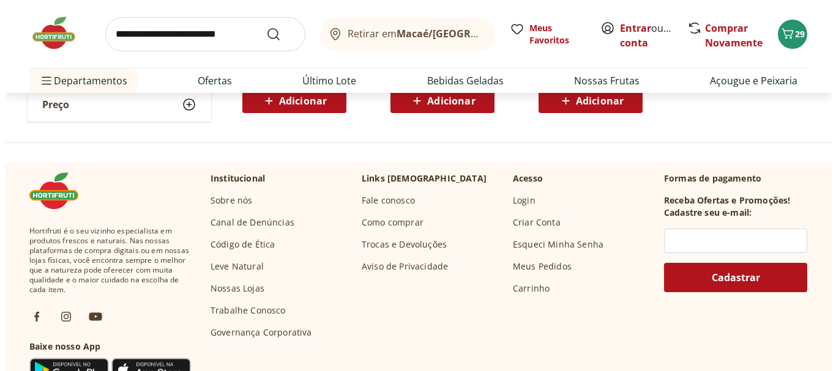
scroll to position [404, 0]
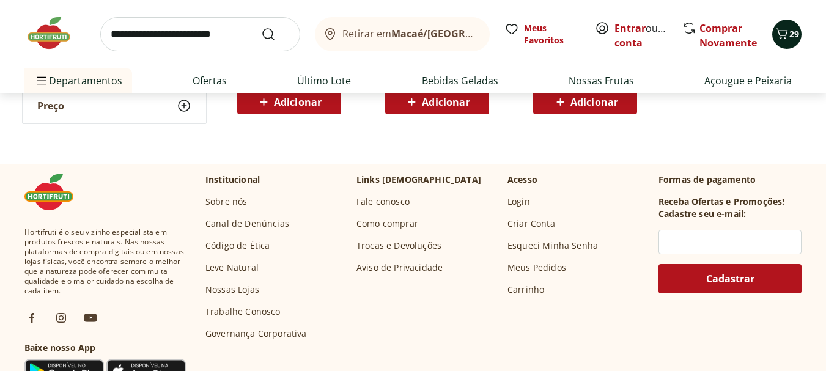
click at [785, 35] on icon "Carrinho" at bounding box center [783, 33] width 12 height 10
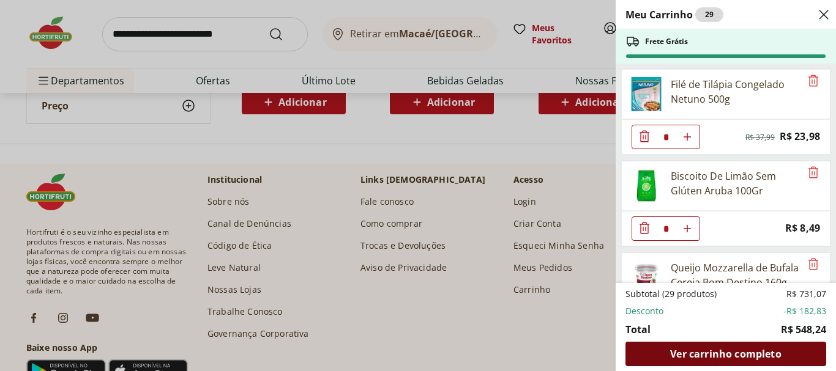
click at [708, 353] on span "Ver carrinho completo" at bounding box center [725, 354] width 111 height 10
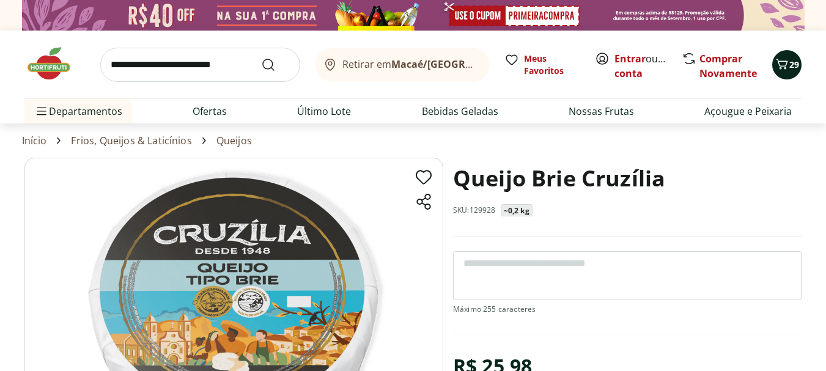
click at [782, 69] on icon "Carrinho" at bounding box center [783, 64] width 12 height 10
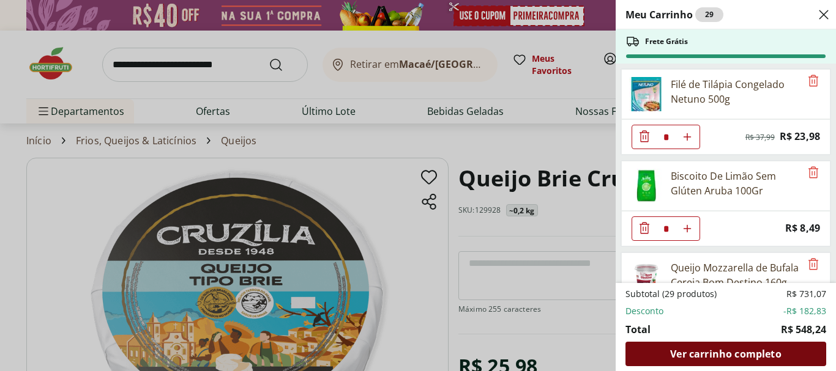
click at [732, 358] on span "Ver carrinho completo" at bounding box center [725, 354] width 111 height 10
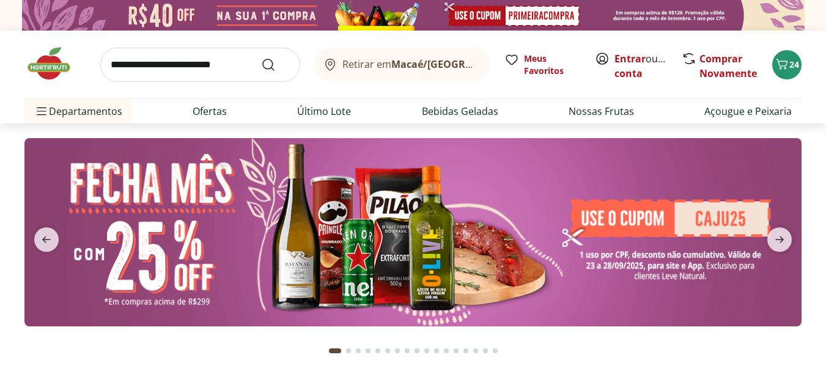
type input "*"
click at [718, 218] on img at bounding box center [412, 232] width 777 height 188
click at [677, 214] on img at bounding box center [412, 232] width 777 height 188
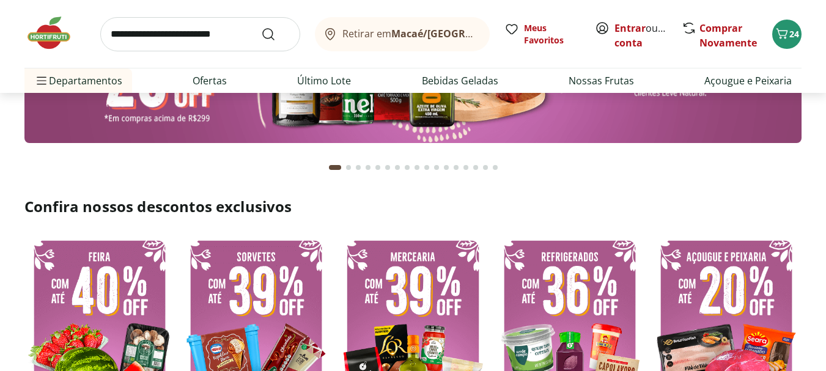
scroll to position [245, 0]
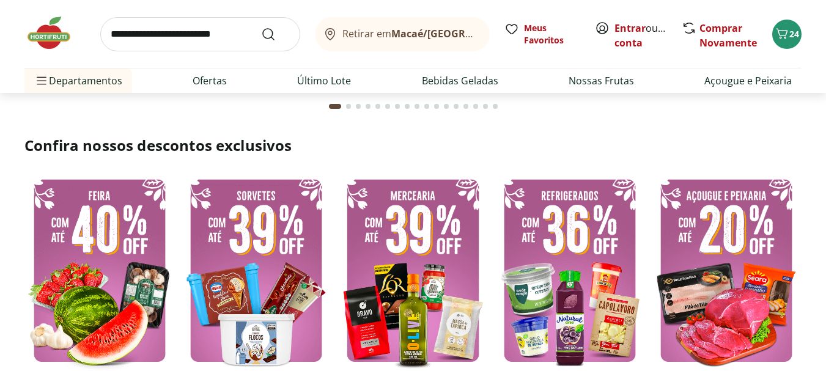
click at [574, 247] on img at bounding box center [570, 270] width 150 height 201
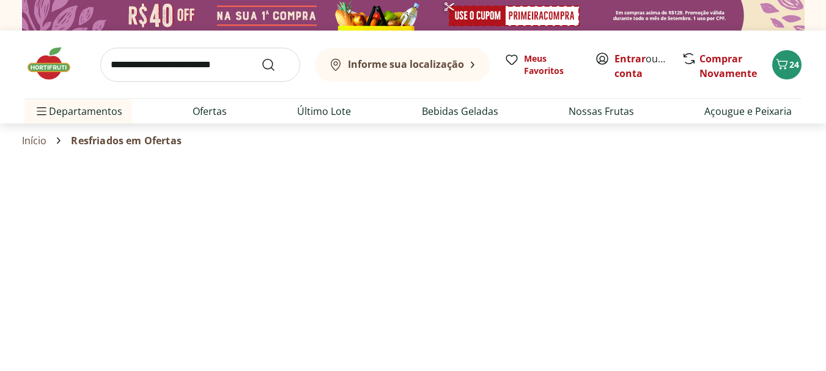
select select "**********"
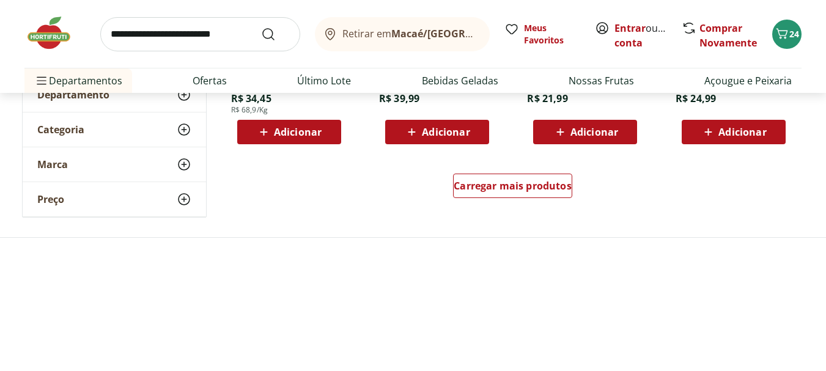
scroll to position [856, 0]
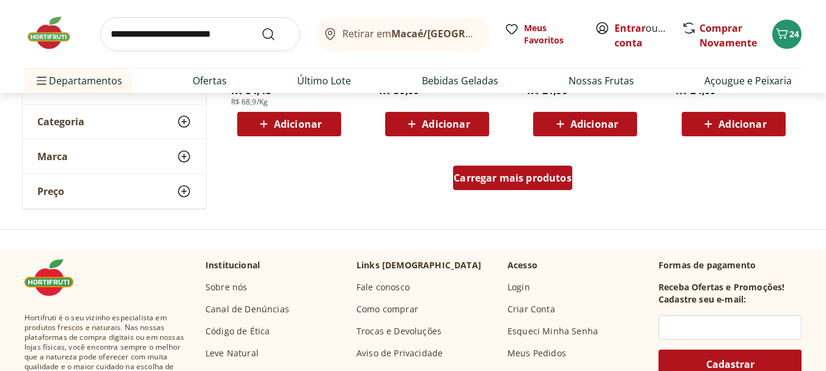
click at [519, 175] on span "Carregar mais produtos" at bounding box center [513, 178] width 118 height 10
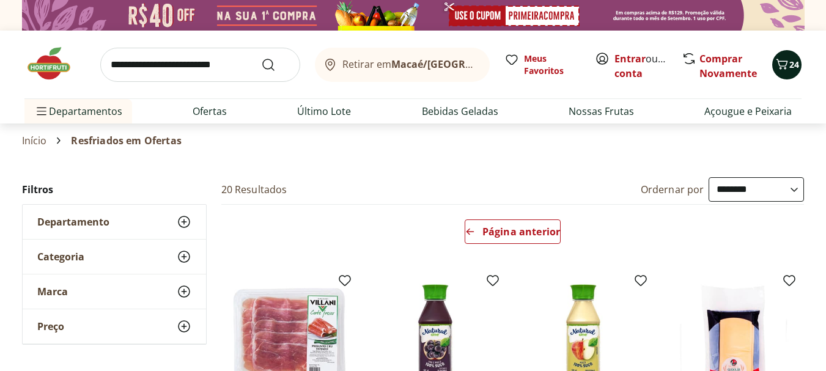
click at [787, 57] on icon "Carrinho" at bounding box center [782, 64] width 15 height 15
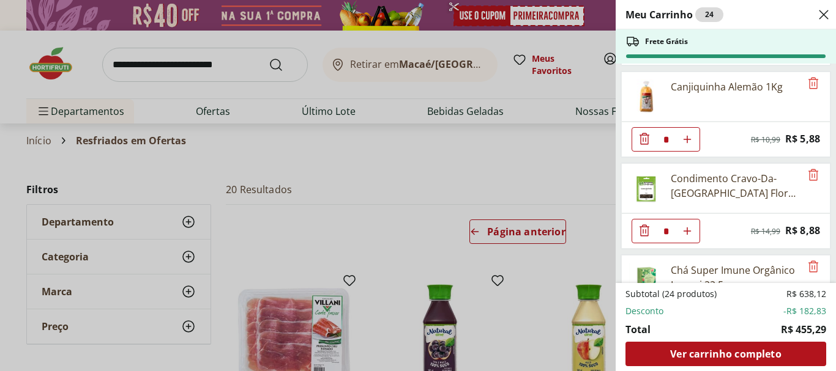
scroll to position [184, 0]
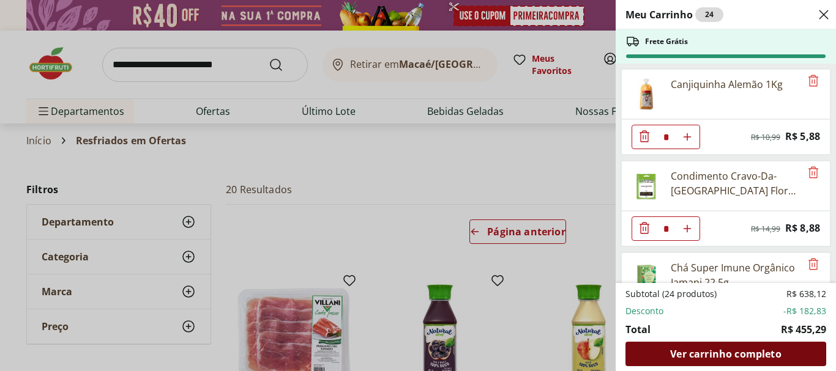
click at [693, 354] on span "Ver carrinho completo" at bounding box center [725, 354] width 111 height 10
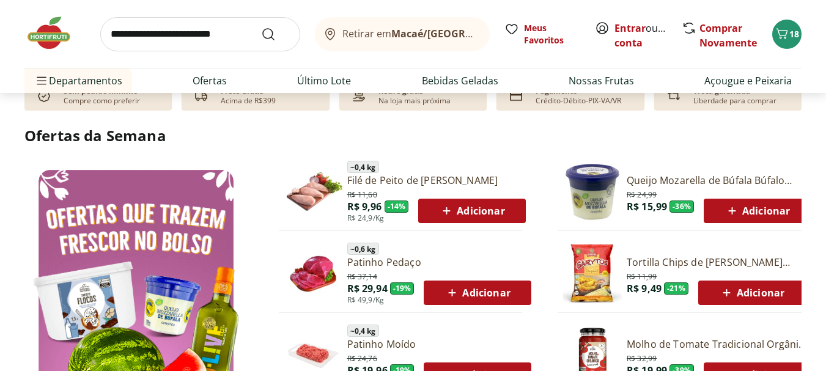
scroll to position [612, 0]
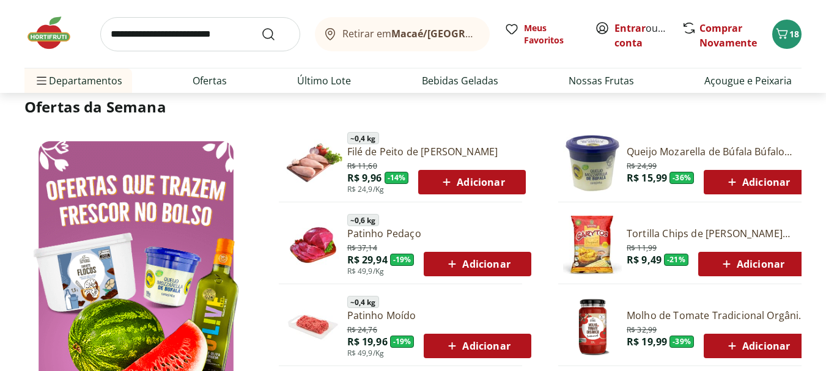
type input "*"
click at [751, 184] on span "Adicionar" at bounding box center [757, 182] width 65 height 15
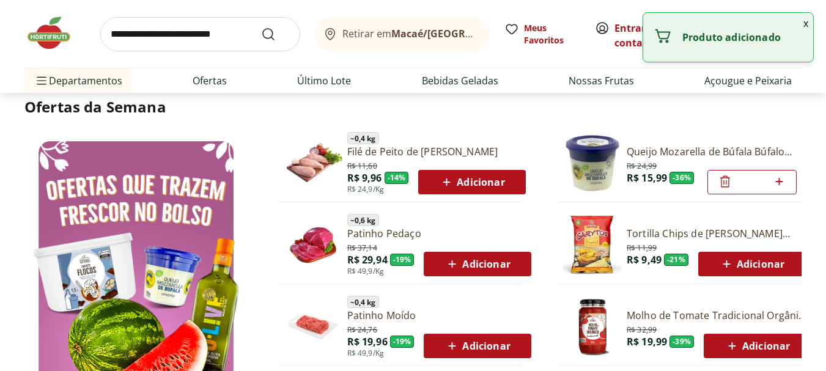
type input "*"
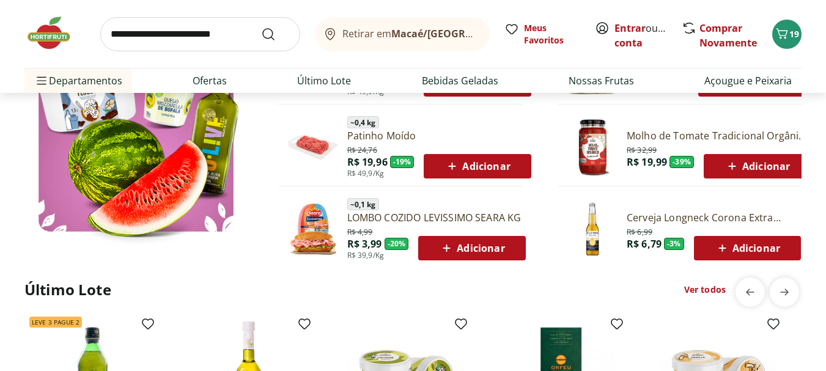
scroll to position [795, 0]
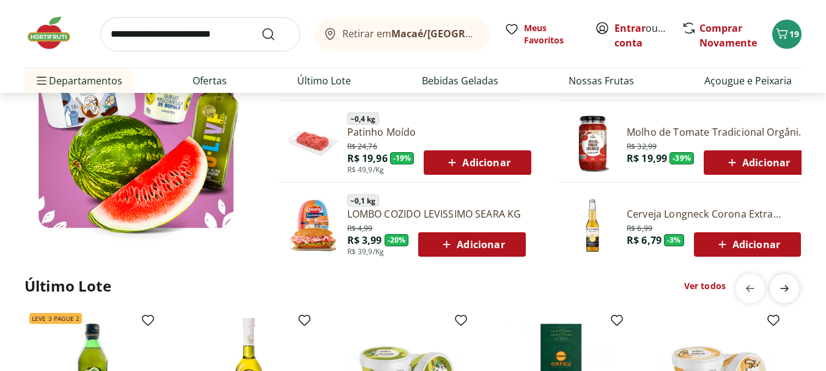
click at [782, 285] on icon "next" at bounding box center [784, 288] width 15 height 15
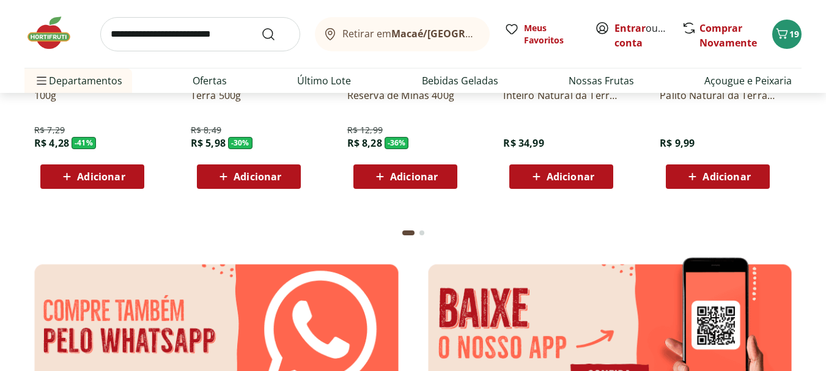
scroll to position [2325, 0]
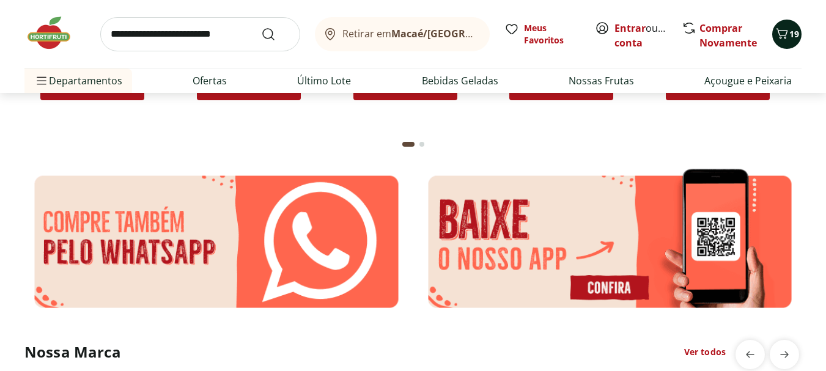
click at [788, 35] on icon "Carrinho" at bounding box center [782, 33] width 15 height 15
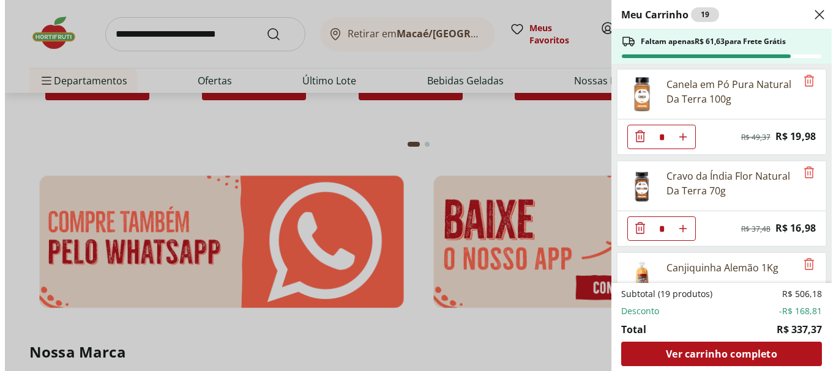
scroll to position [2328, 0]
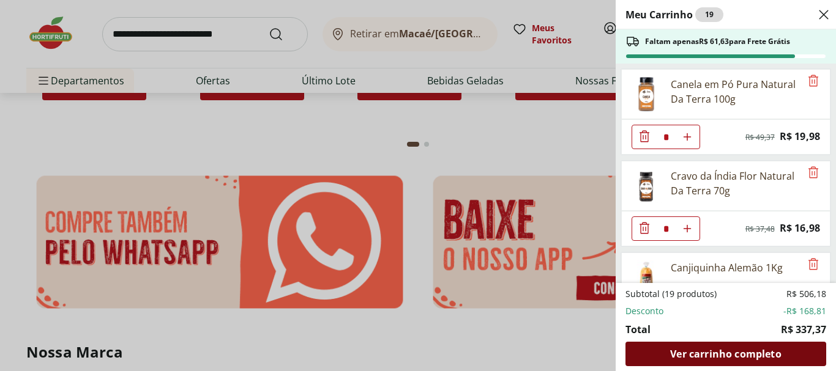
click at [732, 357] on span "Ver carrinho completo" at bounding box center [725, 354] width 111 height 10
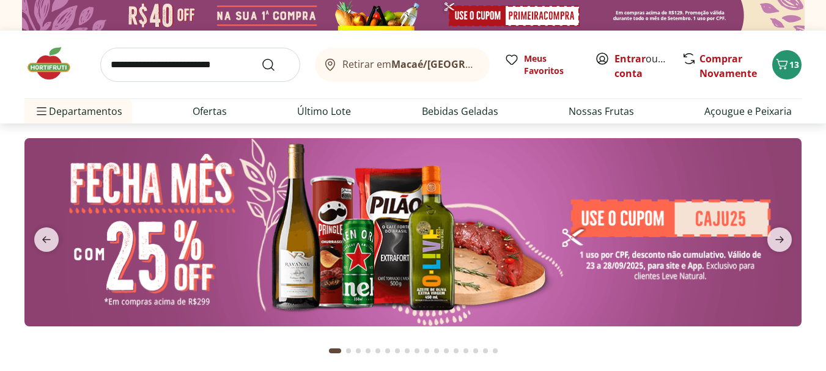
click at [358, 243] on img at bounding box center [412, 232] width 777 height 188
click at [169, 184] on img at bounding box center [412, 232] width 777 height 188
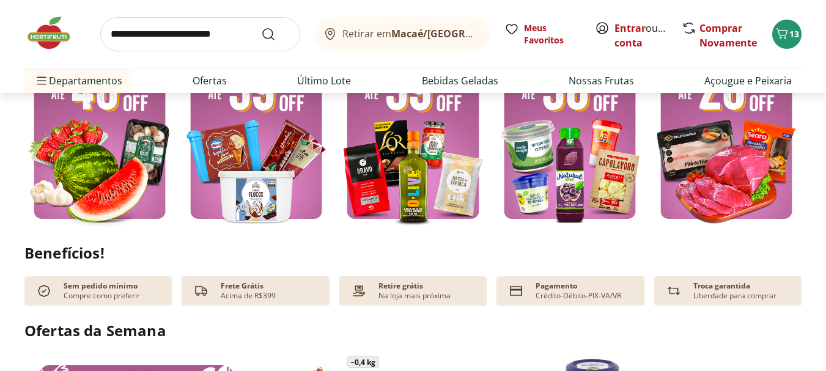
scroll to position [245, 0]
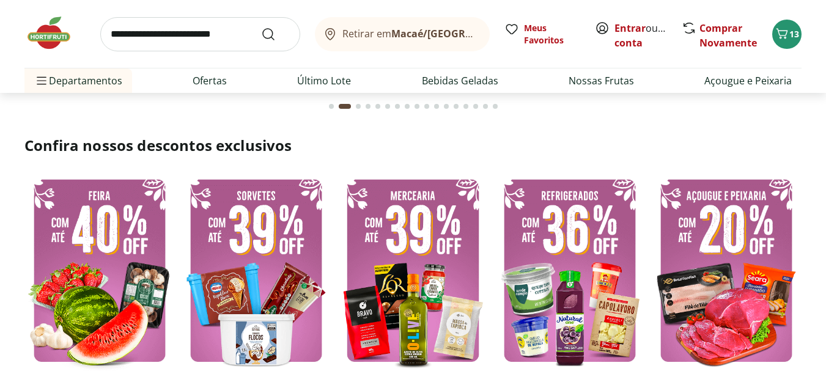
click at [724, 286] on img at bounding box center [726, 270] width 150 height 201
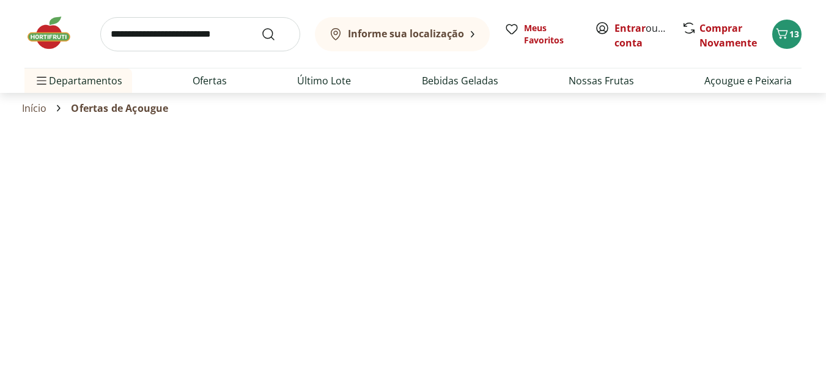
select select "**********"
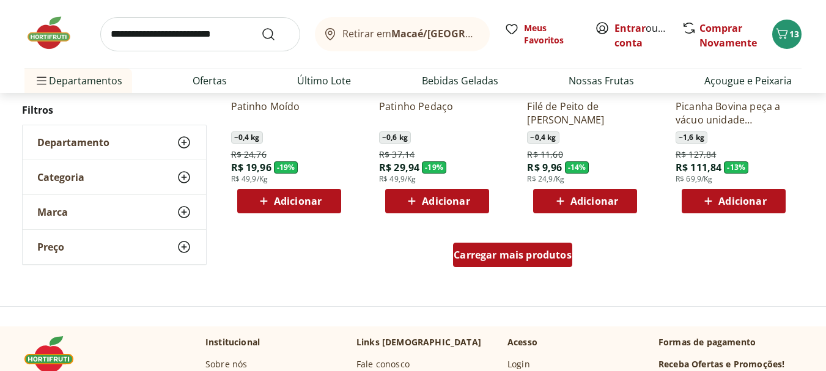
scroll to position [734, 0]
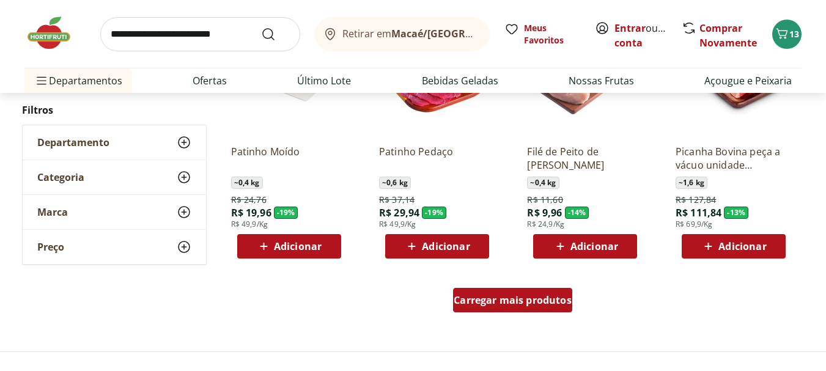
click at [534, 308] on div "Carregar mais produtos" at bounding box center [512, 300] width 119 height 24
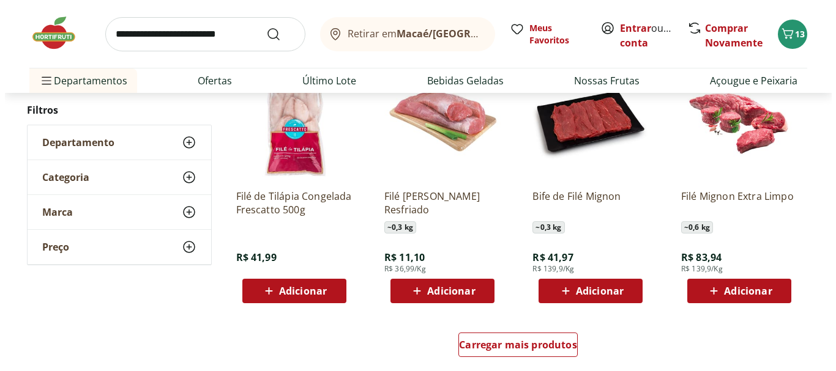
scroll to position [1529, 0]
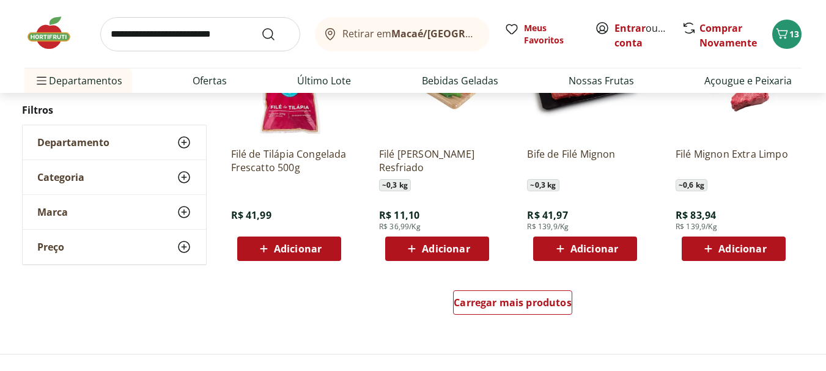
click at [435, 251] on span "Adicionar" at bounding box center [446, 249] width 48 height 10
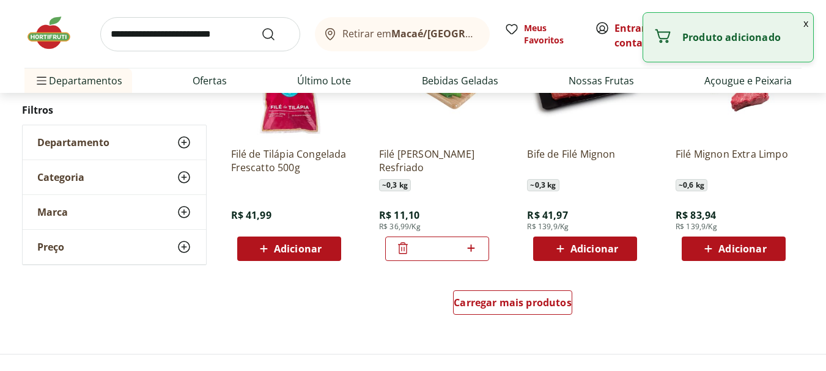
click at [469, 248] on icon at bounding box center [471, 248] width 7 height 7
type input "*"
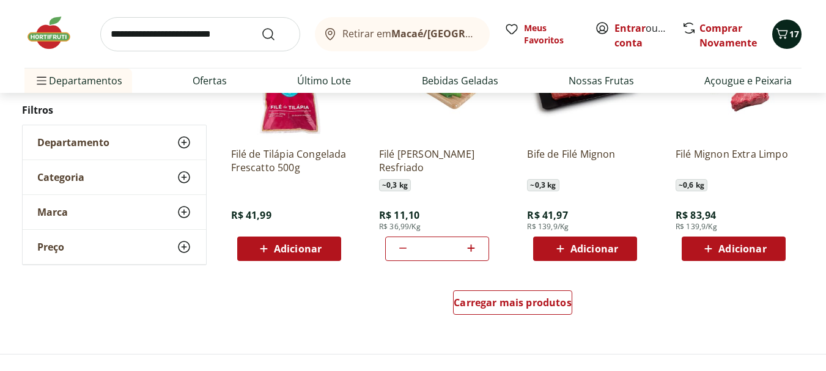
click at [787, 31] on icon "Carrinho" at bounding box center [783, 33] width 12 height 10
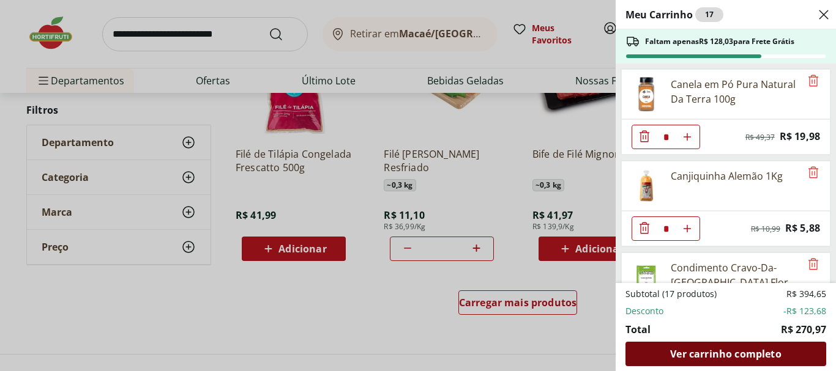
click at [697, 352] on span "Ver carrinho completo" at bounding box center [725, 354] width 111 height 10
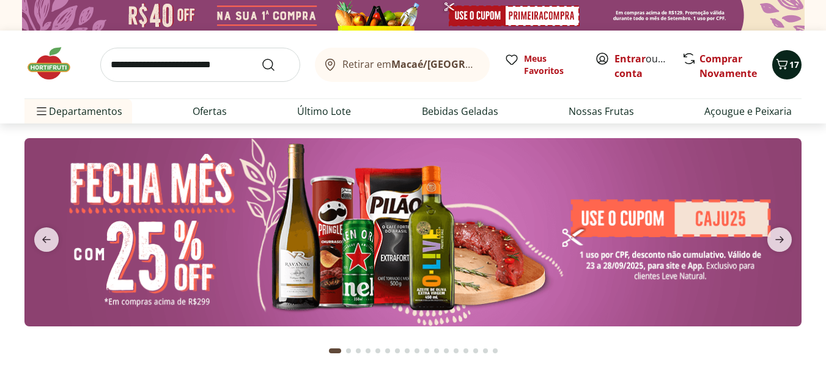
click at [779, 70] on icon "Carrinho" at bounding box center [782, 64] width 15 height 15
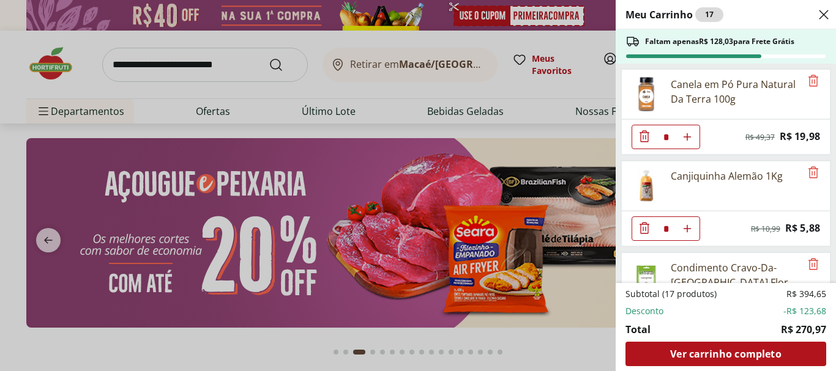
type input "*"
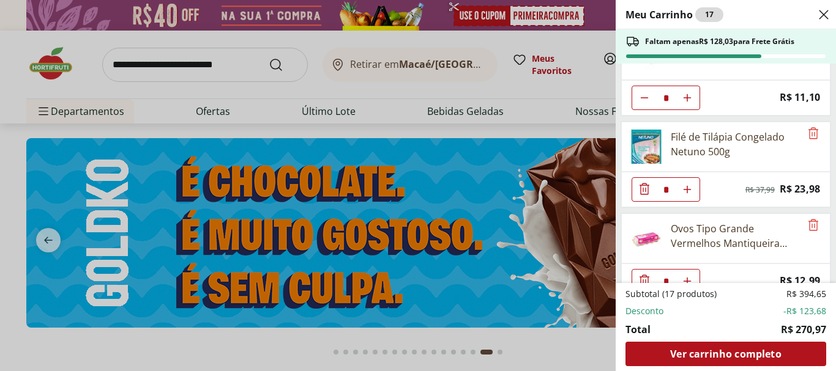
scroll to position [795, 0]
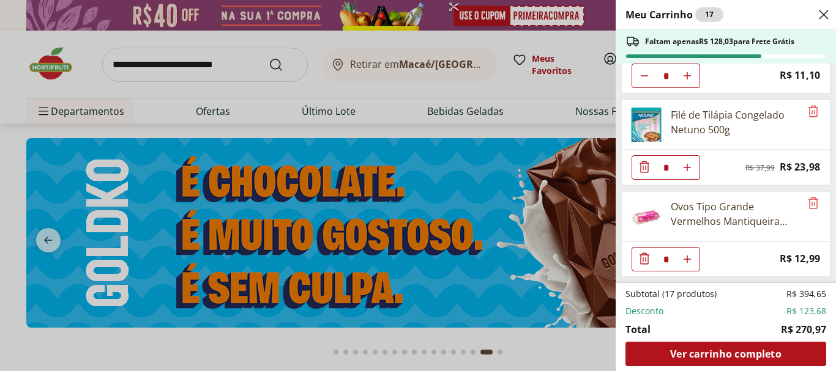
click at [687, 171] on use "Aumentar Quantidade" at bounding box center [687, 168] width 10 height 10
type input "*"
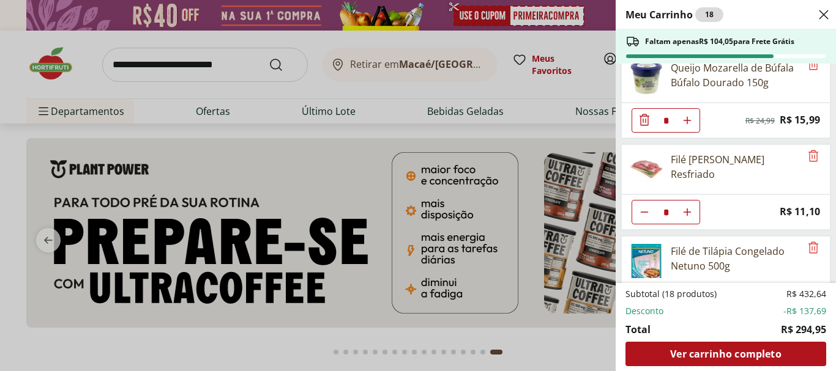
scroll to position [672, 0]
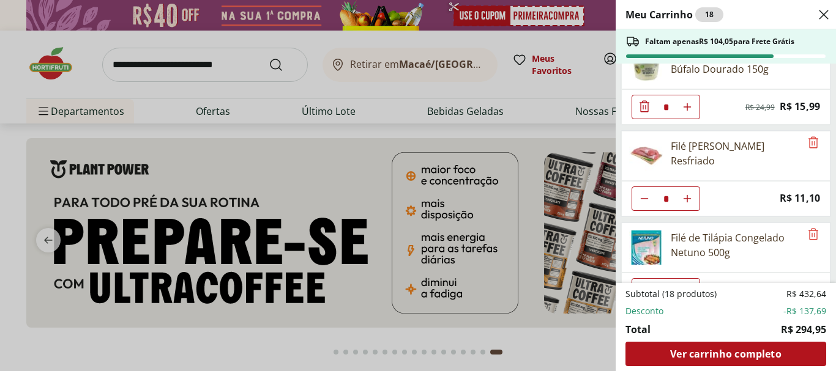
click at [688, 199] on icon "Aumentar Quantidade" at bounding box center [687, 199] width 10 height 10
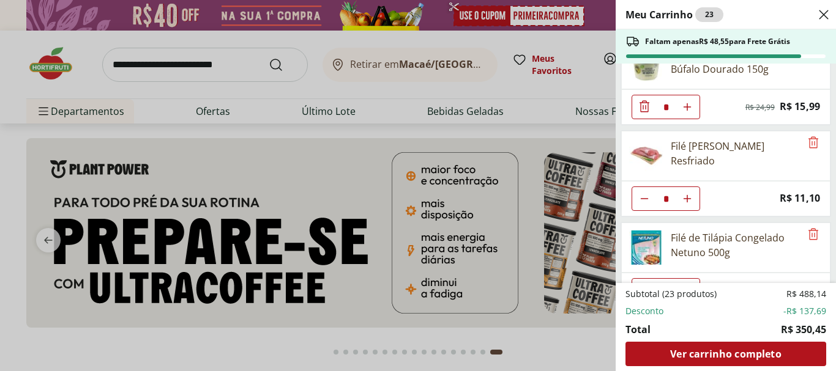
click at [688, 199] on icon "Aumentar Quantidade" at bounding box center [687, 199] width 10 height 10
drag, startPoint x: 689, startPoint y: 144, endPoint x: 690, endPoint y: 152, distance: 8.0
click at [690, 152] on div "Filé [PERSON_NAME] Resfriado" at bounding box center [735, 153] width 130 height 29
click at [649, 158] on img at bounding box center [646, 156] width 34 height 34
click at [651, 157] on img at bounding box center [646, 156] width 34 height 34
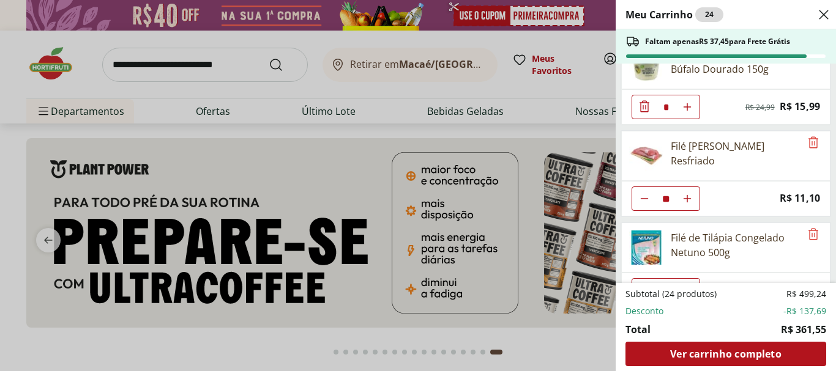
click at [685, 199] on use "Aumentar Quantidade" at bounding box center [687, 199] width 10 height 10
type input "**"
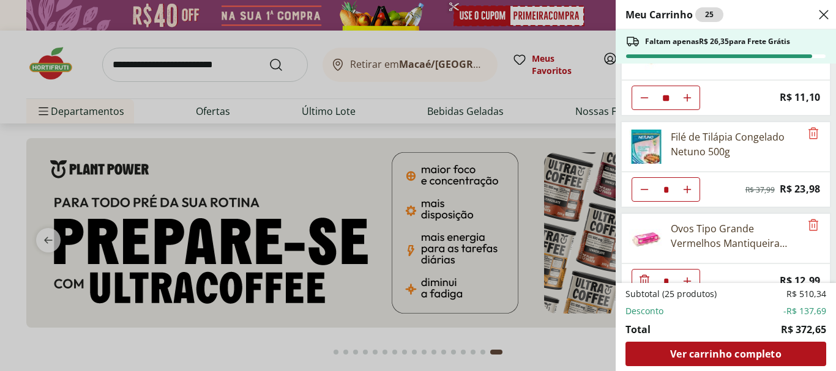
scroll to position [795, 0]
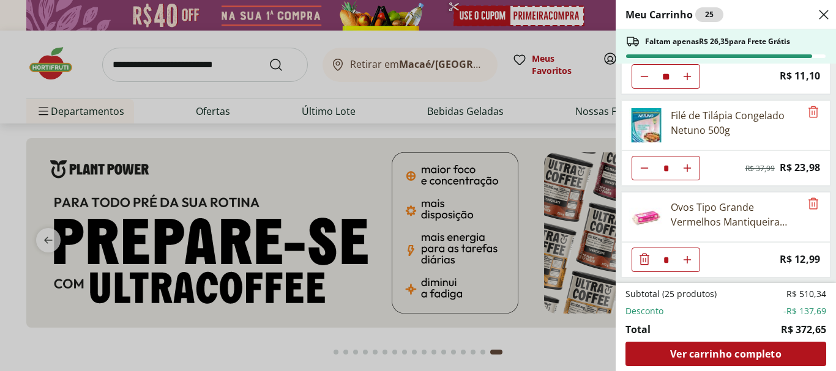
click at [687, 168] on use "Aumentar Quantidade" at bounding box center [687, 168] width 10 height 10
type input "*"
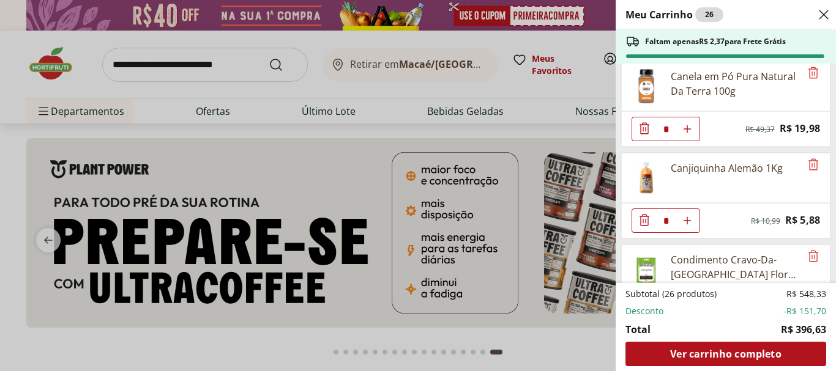
scroll to position [0, 0]
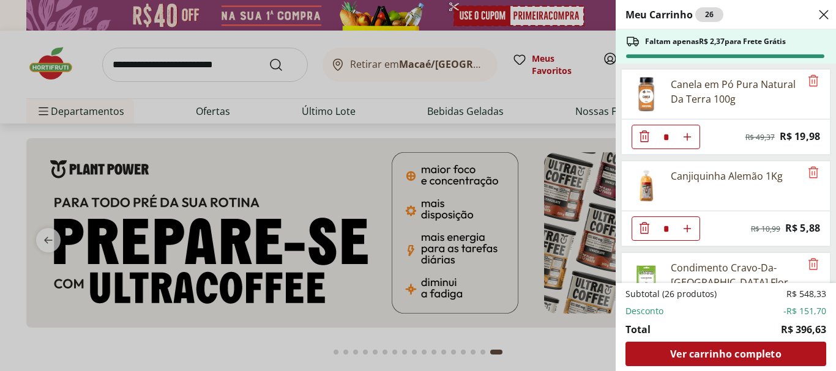
click at [687, 229] on use "Aumentar Quantidade" at bounding box center [687, 229] width 10 height 10
type input "*"
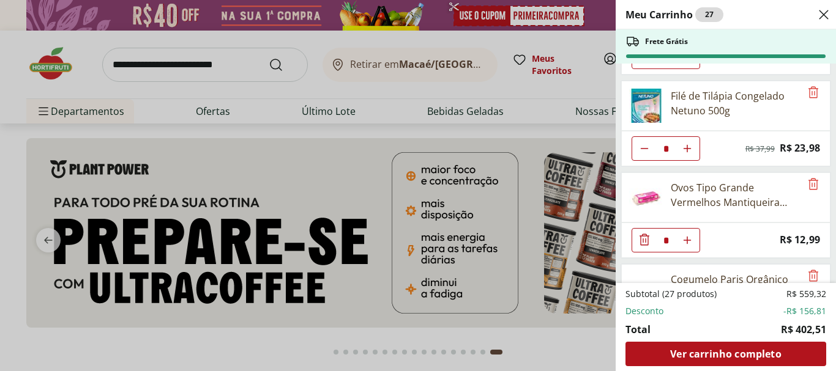
scroll to position [978, 0]
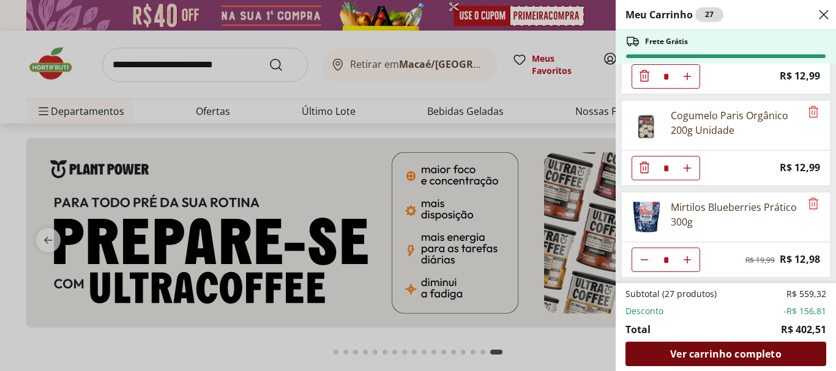
click at [737, 357] on span "Ver carrinho completo" at bounding box center [725, 354] width 111 height 10
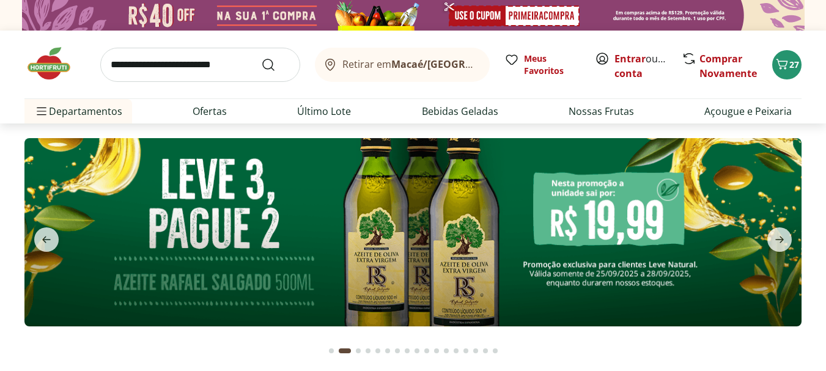
scroll to position [61, 0]
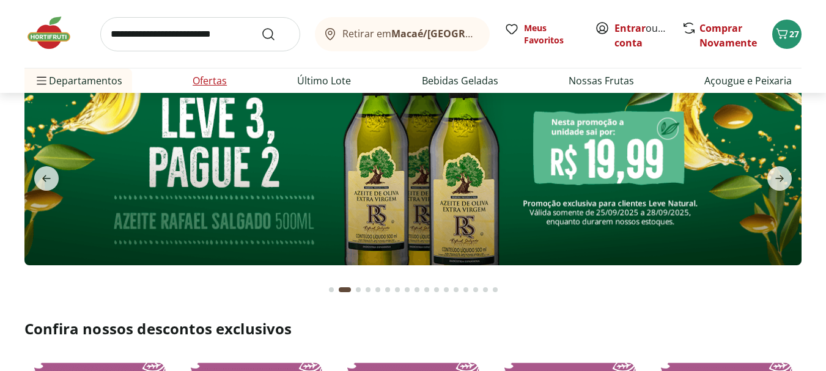
click at [206, 83] on link "Ofertas" at bounding box center [210, 80] width 34 height 15
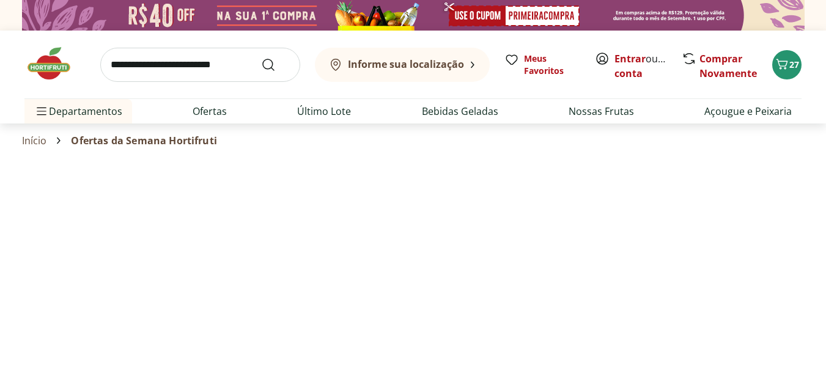
scroll to position [61, 0]
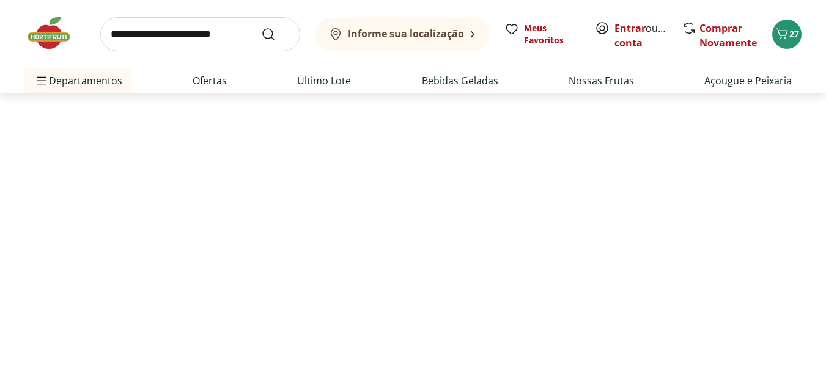
select select "**********"
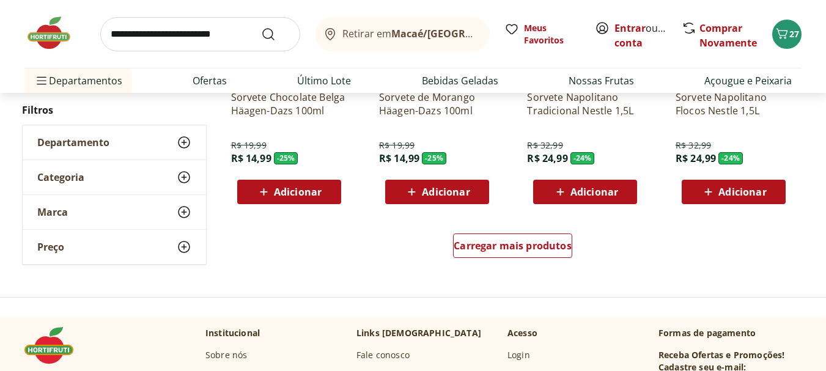
scroll to position [795, 0]
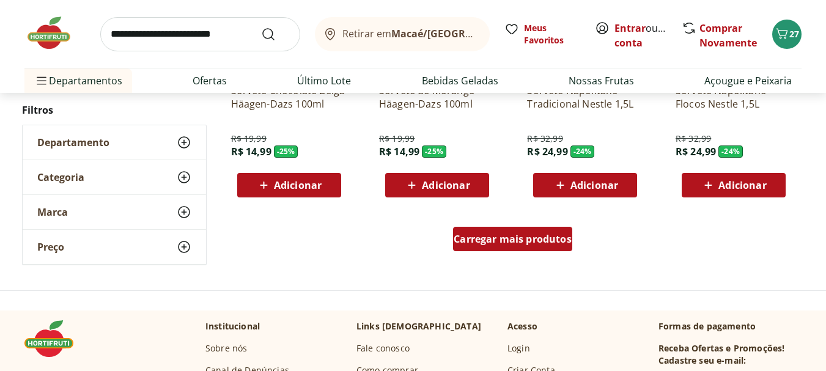
click at [503, 243] on span "Carregar mais produtos" at bounding box center [513, 239] width 118 height 10
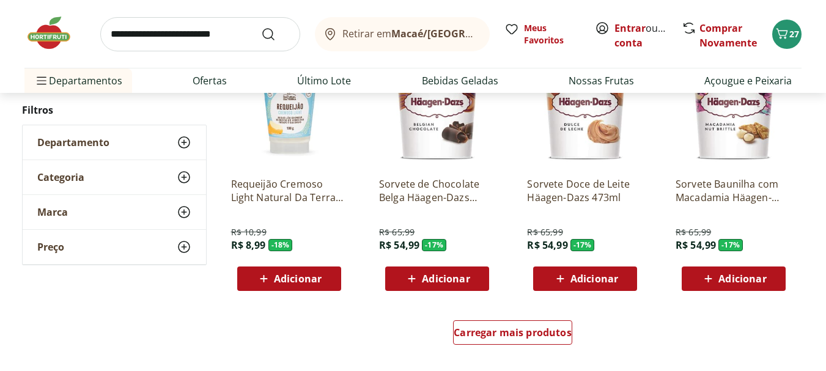
scroll to position [1529, 0]
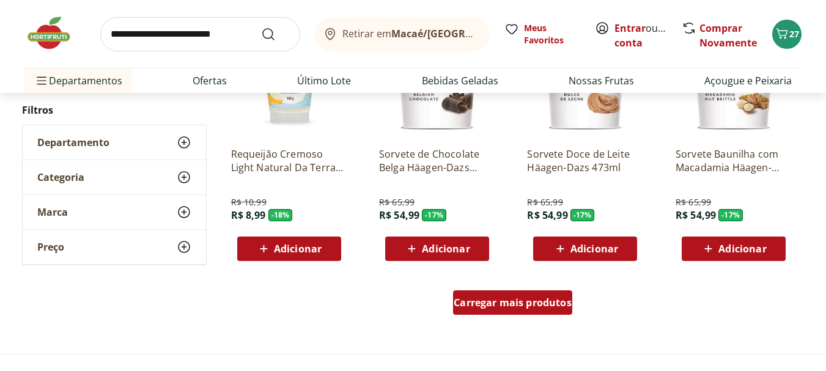
click at [513, 304] on span "Carregar mais produtos" at bounding box center [513, 303] width 118 height 10
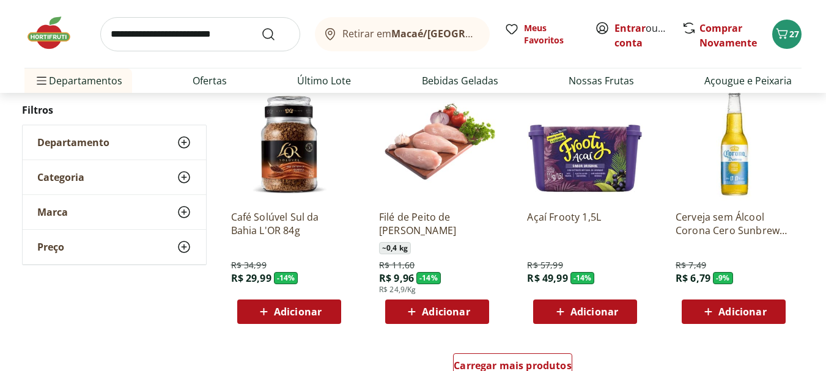
scroll to position [2263, 0]
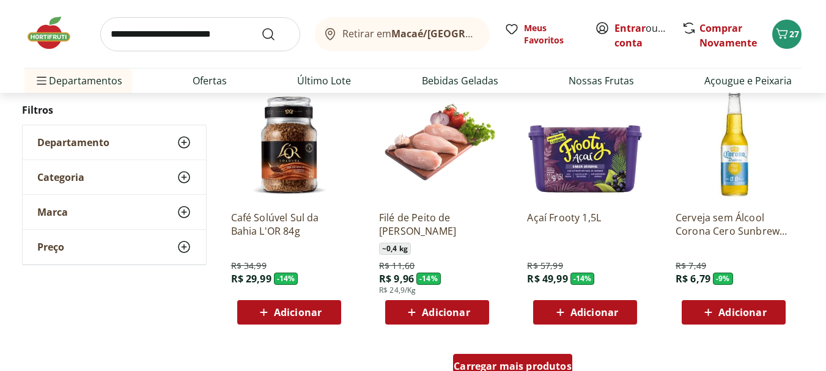
click at [506, 359] on div "Carregar mais produtos" at bounding box center [512, 366] width 119 height 24
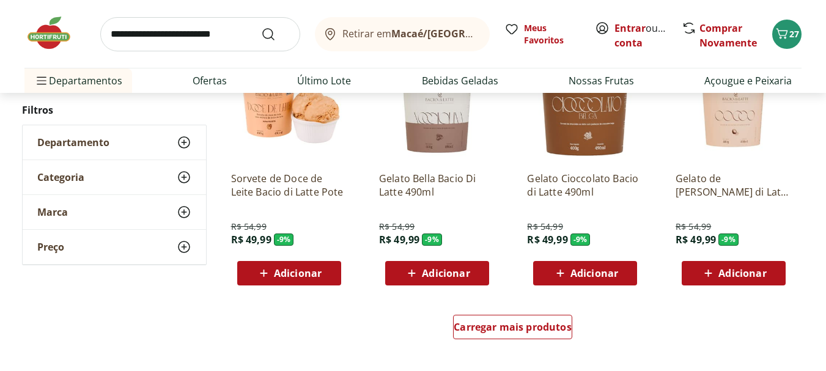
scroll to position [3181, 0]
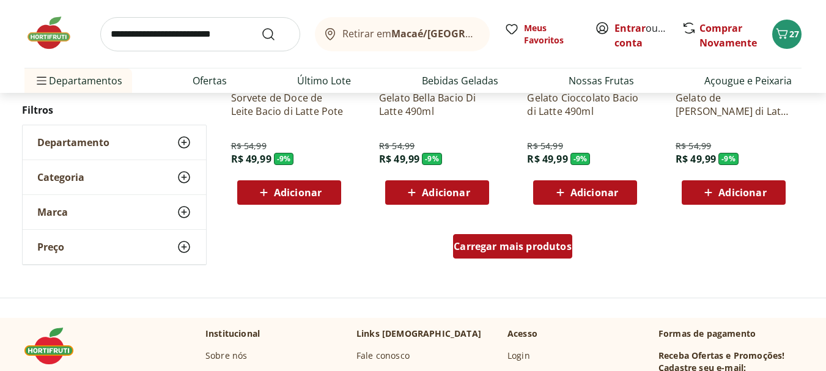
click at [497, 250] on span "Carregar mais produtos" at bounding box center [513, 247] width 118 height 10
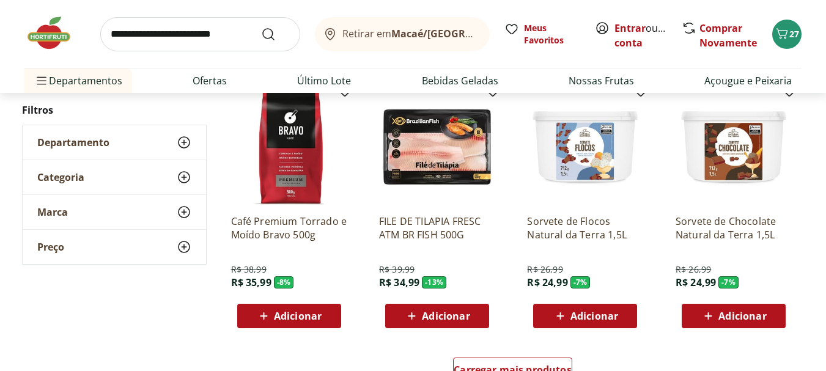
scroll to position [4037, 0]
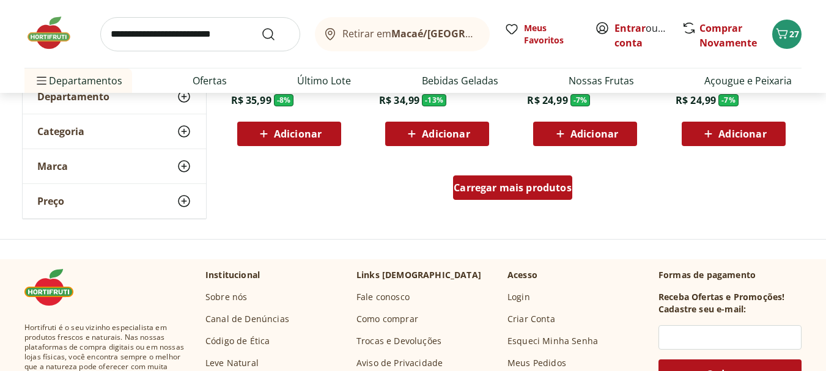
click at [475, 189] on span "Carregar mais produtos" at bounding box center [513, 188] width 118 height 10
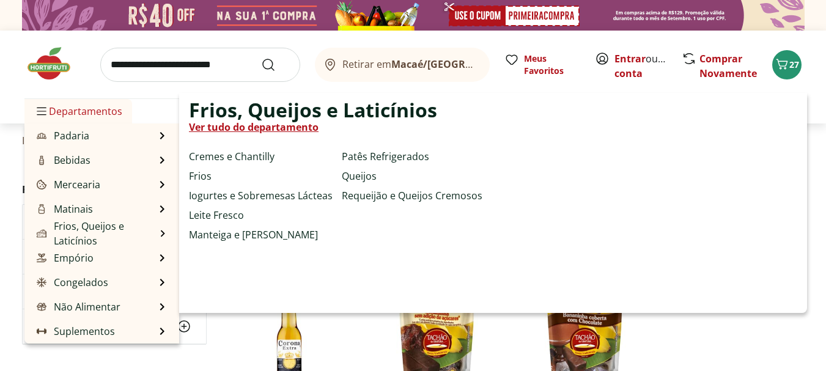
scroll to position [61, 0]
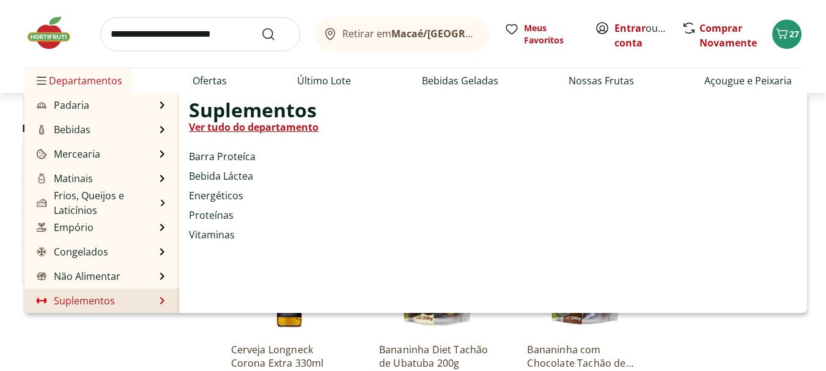
click at [97, 302] on link "Suplementos" at bounding box center [74, 301] width 81 height 15
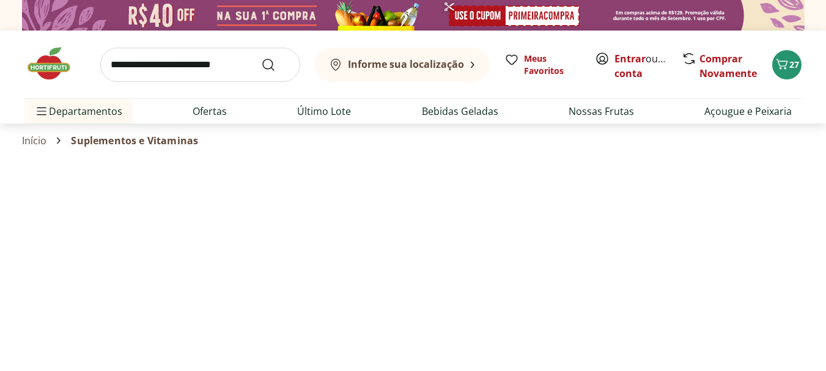
select select "**********"
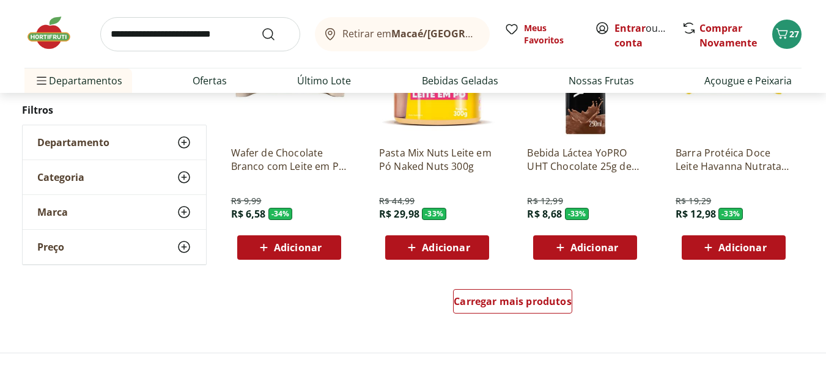
scroll to position [734, 0]
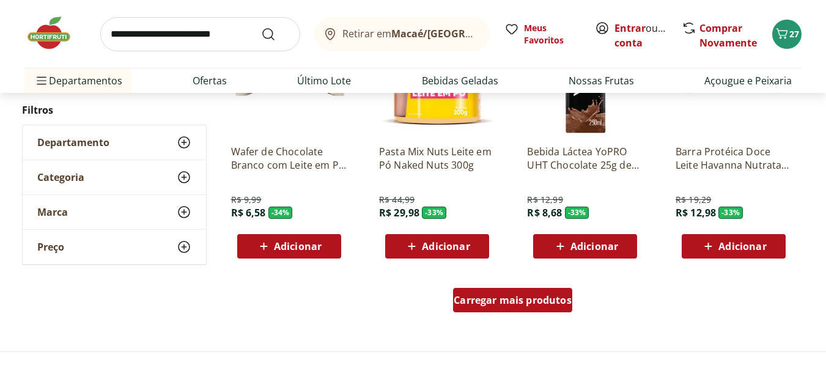
click at [503, 295] on span "Carregar mais produtos" at bounding box center [513, 300] width 118 height 10
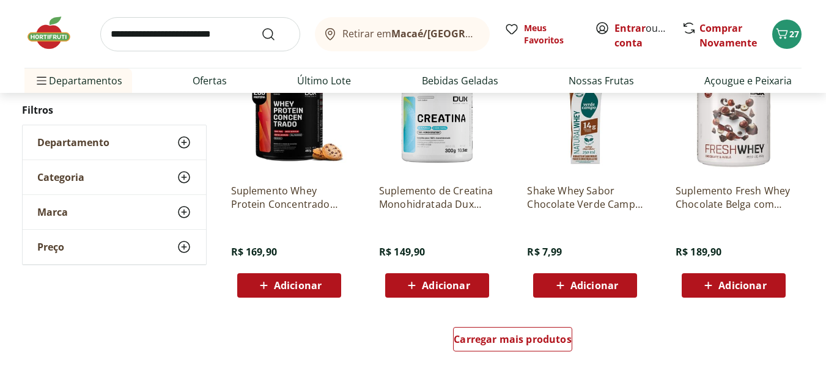
scroll to position [1529, 0]
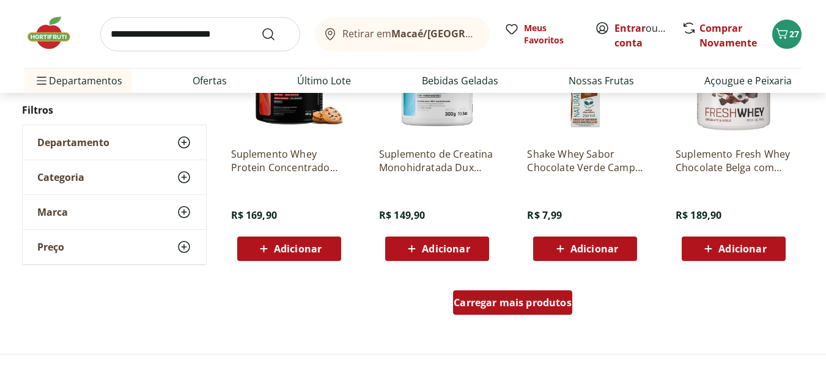
click at [501, 304] on span "Carregar mais produtos" at bounding box center [513, 303] width 118 height 10
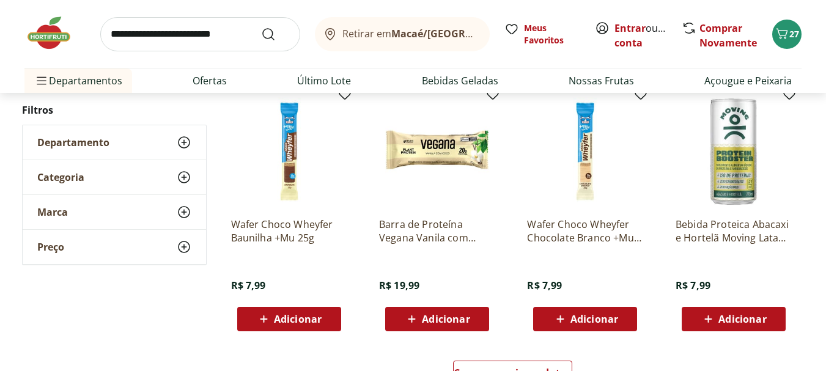
scroll to position [2325, 0]
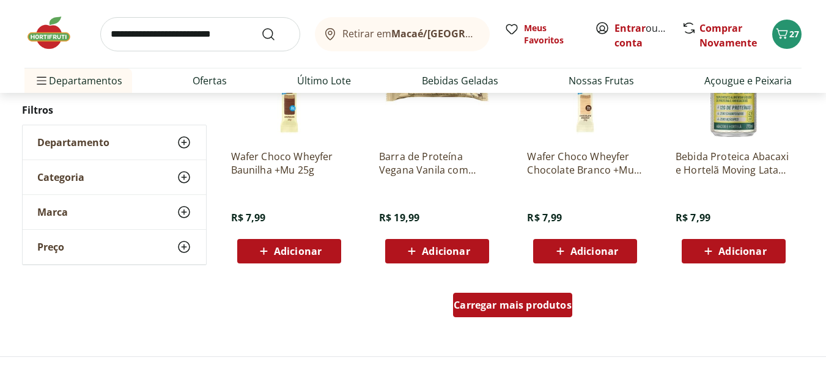
click at [491, 306] on span "Carregar mais produtos" at bounding box center [513, 305] width 118 height 10
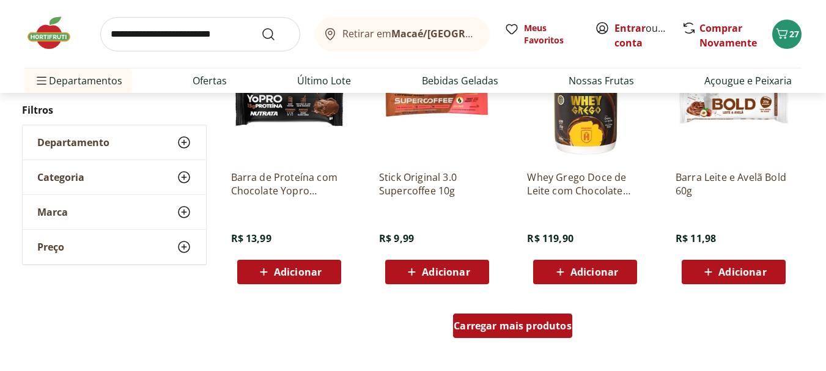
scroll to position [3120, 0]
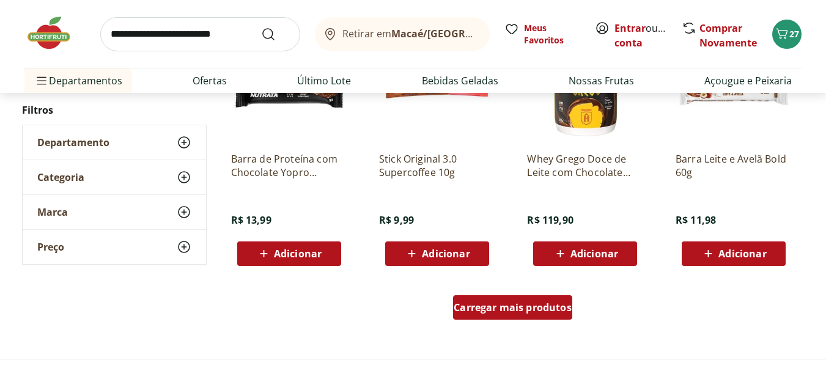
click at [491, 306] on span "Carregar mais produtos" at bounding box center [513, 308] width 118 height 10
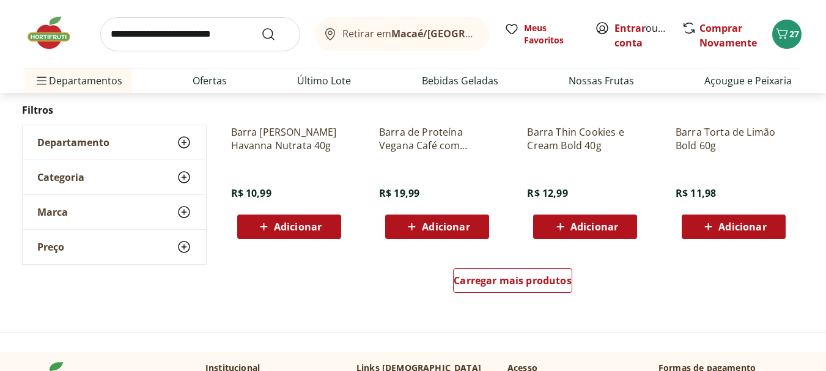
scroll to position [3976, 0]
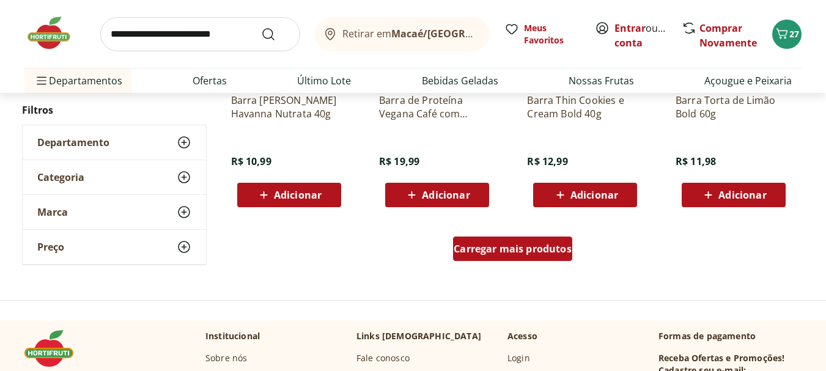
click at [537, 250] on span "Carregar mais produtos" at bounding box center [513, 249] width 118 height 10
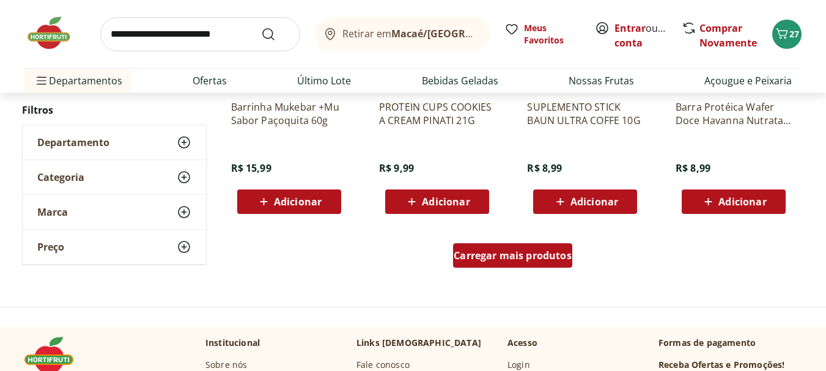
scroll to position [4771, 0]
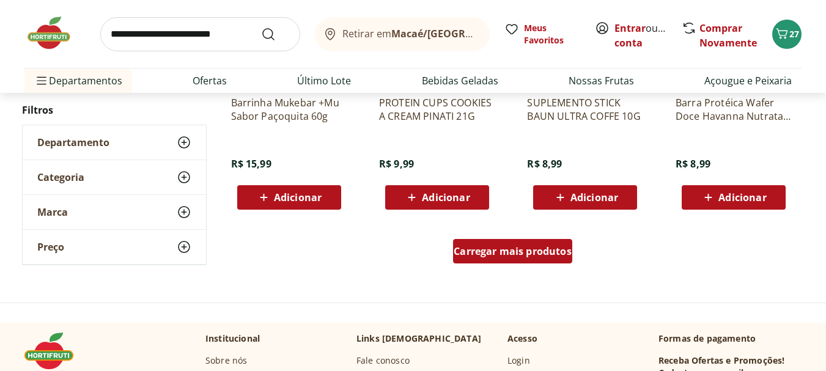
click at [533, 251] on span "Carregar mais produtos" at bounding box center [513, 252] width 118 height 10
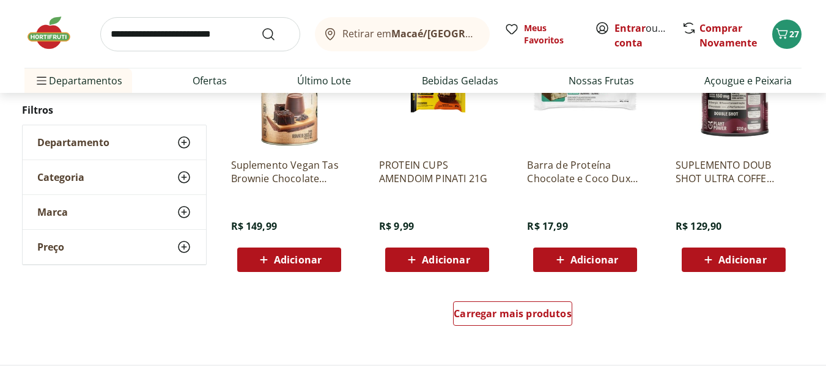
scroll to position [5567, 0]
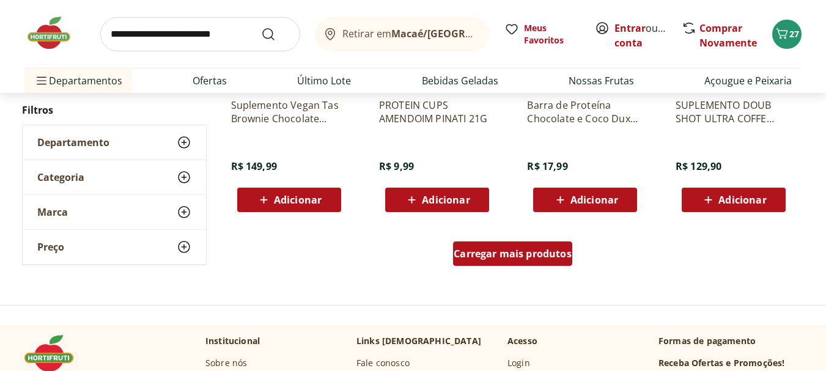
click at [535, 253] on span "Carregar mais produtos" at bounding box center [513, 254] width 118 height 10
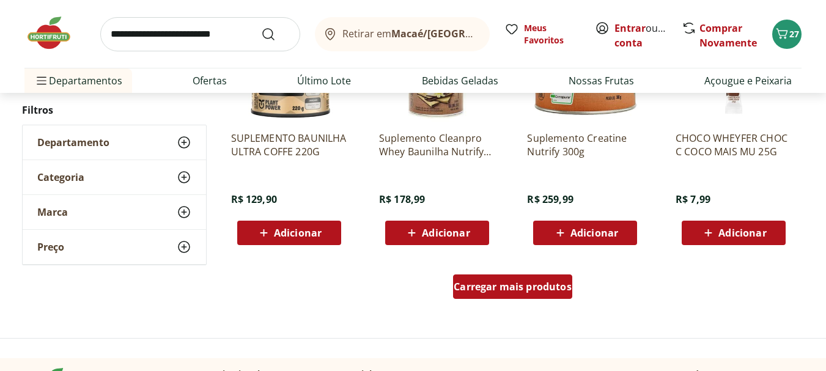
scroll to position [6362, 0]
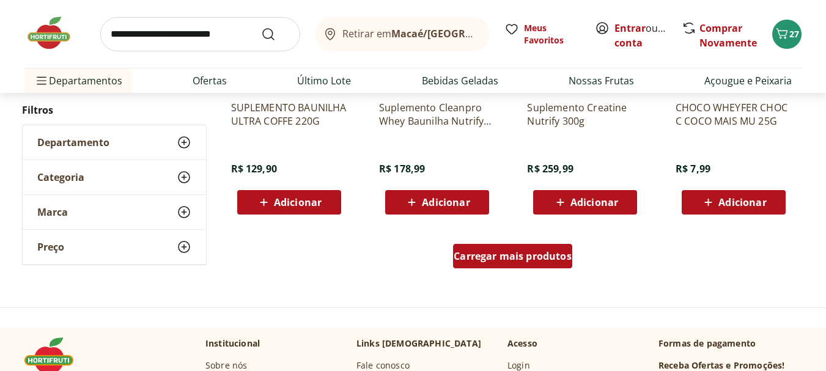
click at [503, 257] on span "Carregar mais produtos" at bounding box center [513, 256] width 118 height 10
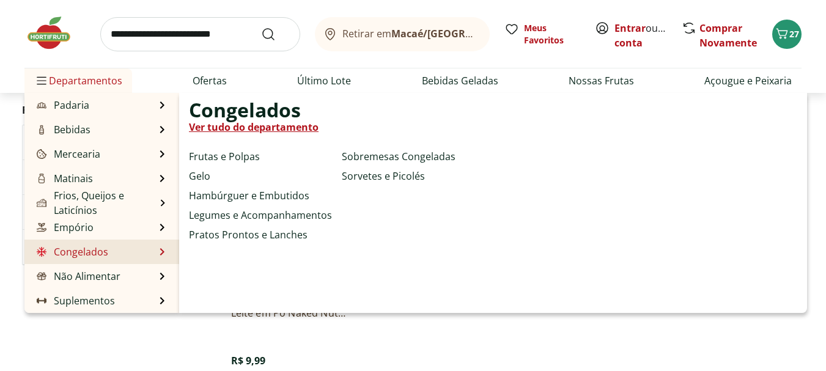
scroll to position [122, 0]
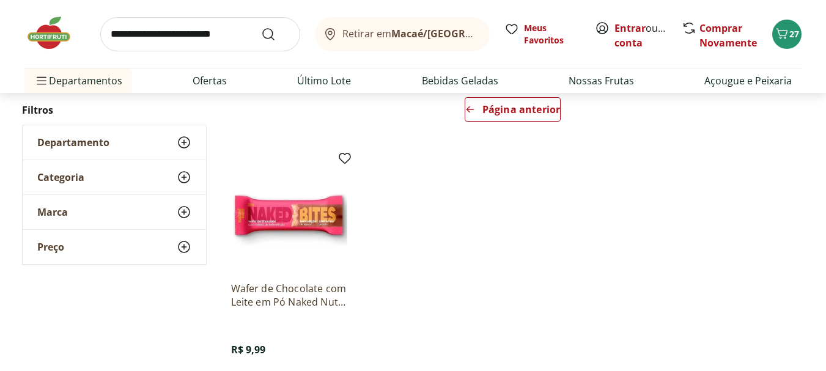
click at [165, 35] on input "search" at bounding box center [200, 34] width 200 height 34
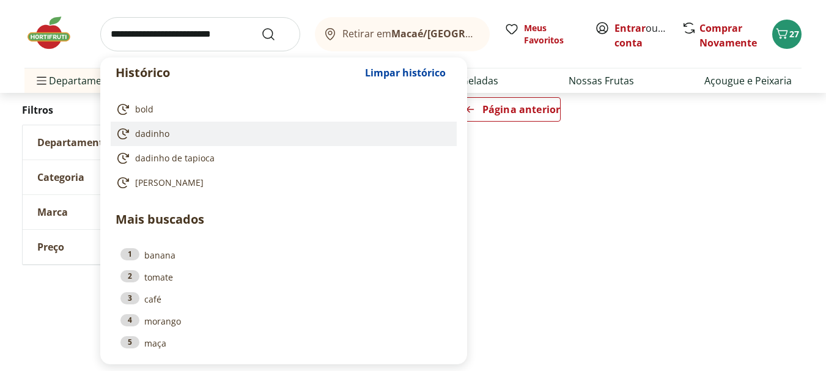
click at [166, 132] on span "dadinho" at bounding box center [152, 134] width 34 height 12
type input "*******"
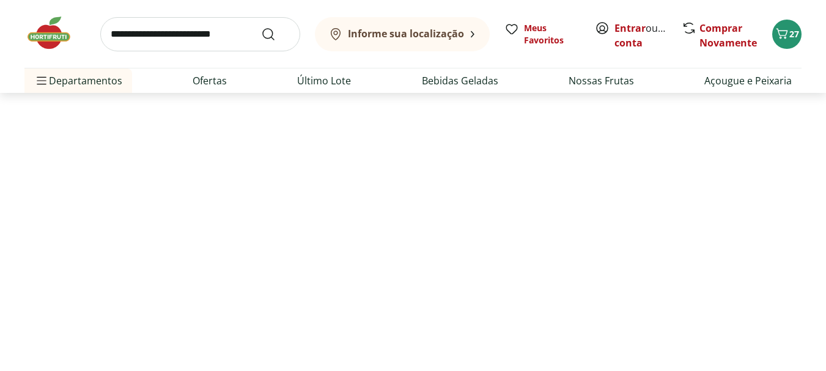
select select "**********"
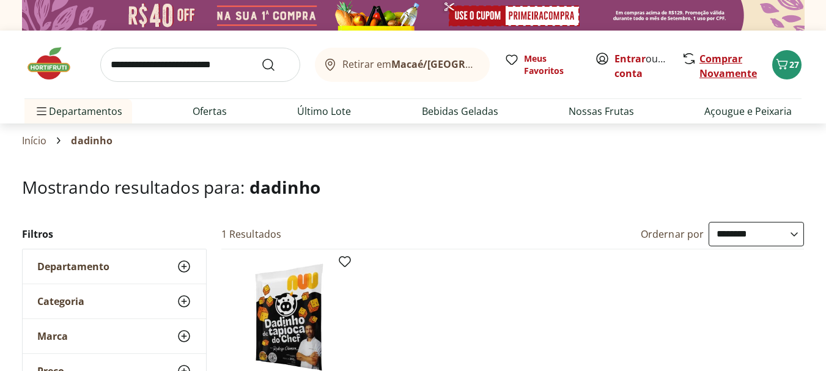
click at [722, 60] on link "Comprar Novamente" at bounding box center [729, 66] width 58 height 28
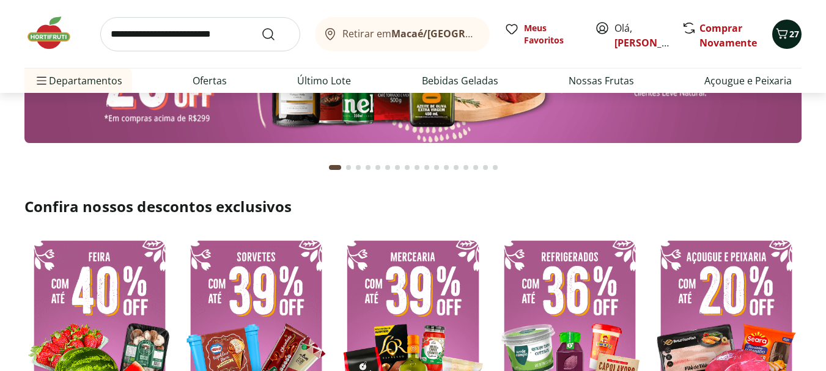
click at [784, 37] on icon "Carrinho" at bounding box center [782, 33] width 15 height 15
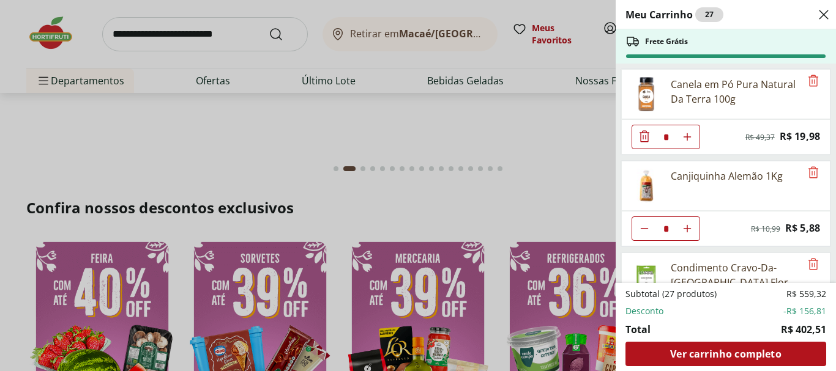
click at [822, 16] on use "Close" at bounding box center [823, 14] width 15 height 15
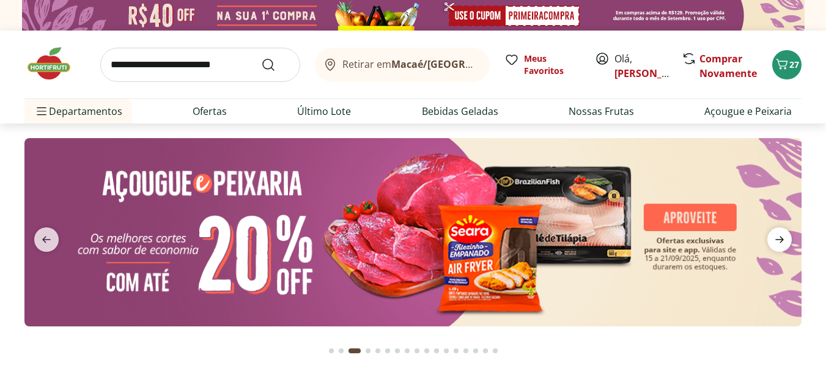
click at [784, 245] on icon "next" at bounding box center [780, 239] width 15 height 15
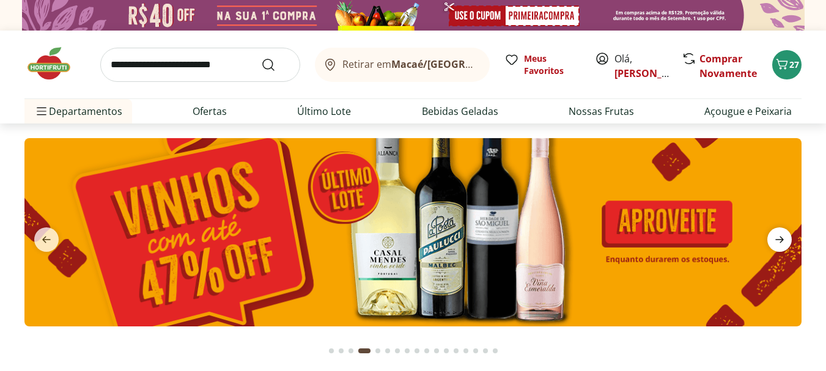
click at [784, 245] on icon "next" at bounding box center [780, 239] width 15 height 15
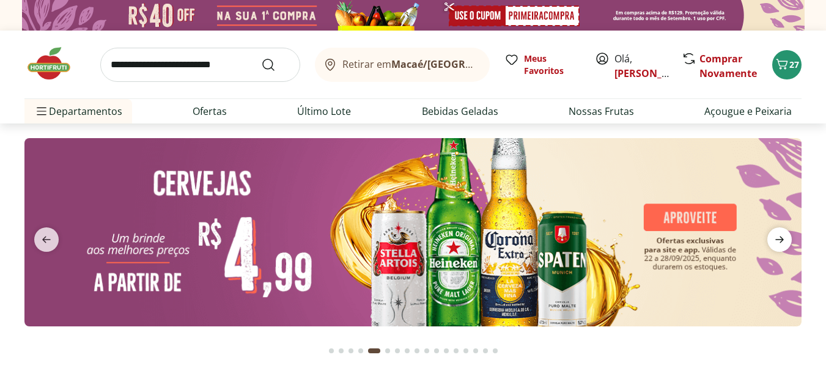
click at [779, 239] on icon "next" at bounding box center [780, 239] width 15 height 15
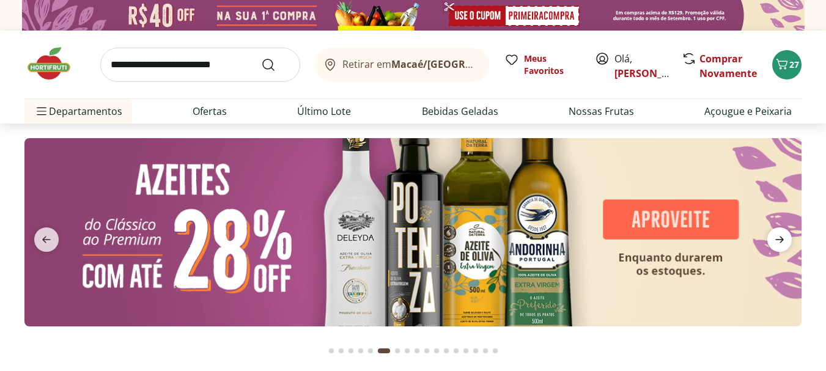
click at [779, 239] on icon "next" at bounding box center [780, 239] width 15 height 15
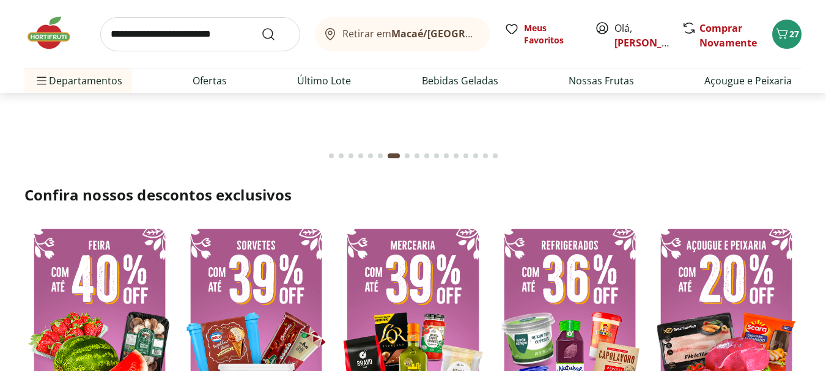
scroll to position [184, 0]
